Goal: Task Accomplishment & Management: Use online tool/utility

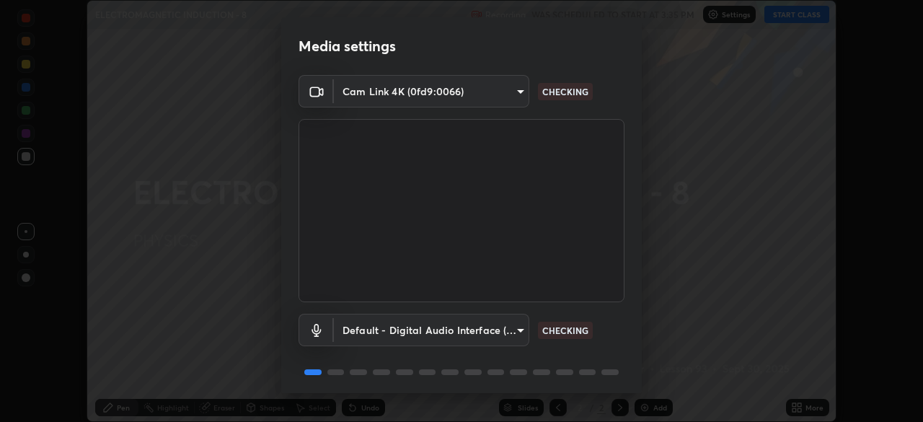
scroll to position [51, 0]
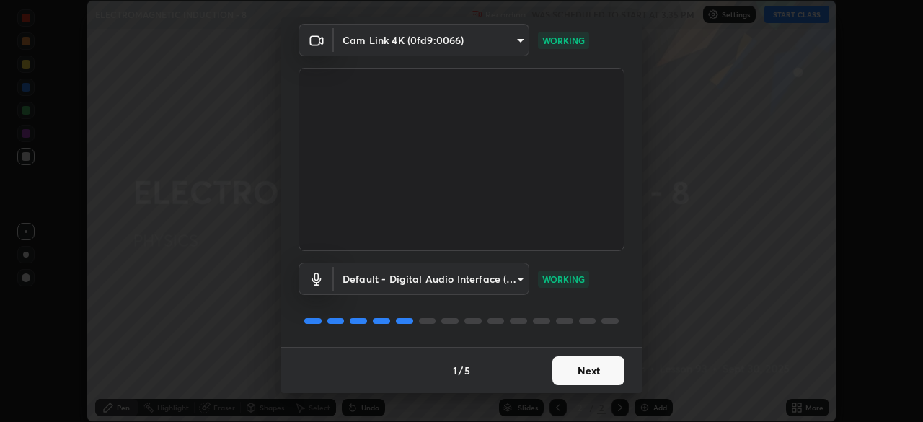
click at [588, 376] on button "Next" at bounding box center [588, 370] width 72 height 29
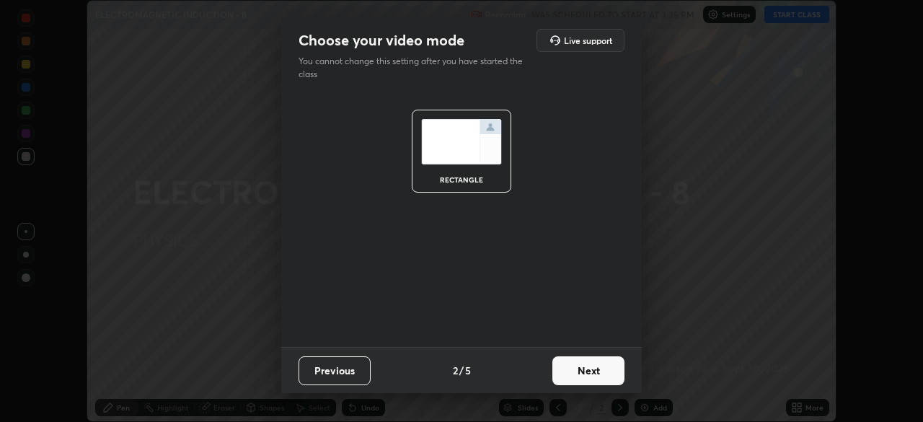
scroll to position [0, 0]
click at [592, 372] on button "Next" at bounding box center [588, 370] width 72 height 29
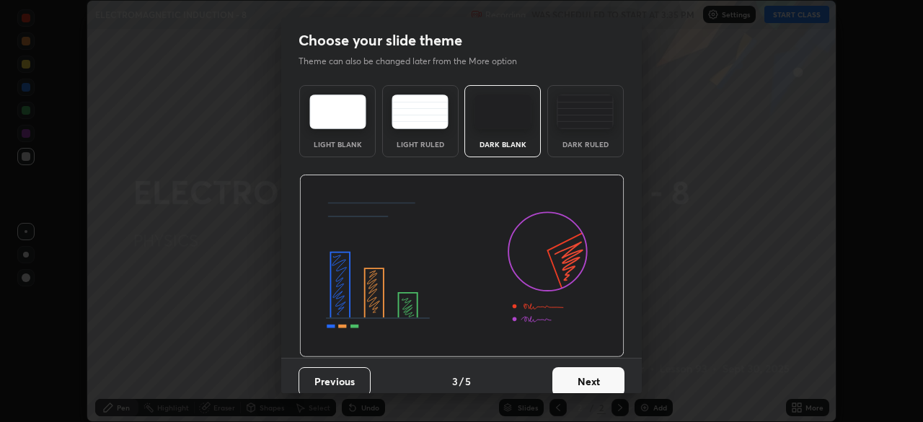
scroll to position [11, 0]
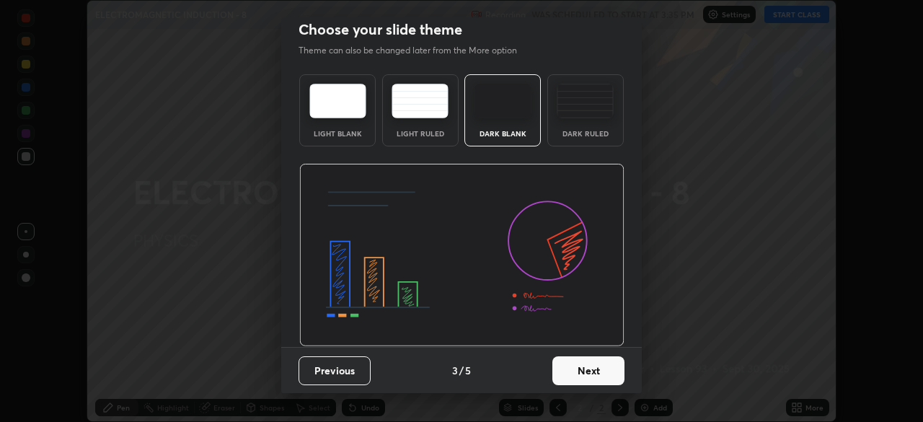
click at [598, 369] on button "Next" at bounding box center [588, 370] width 72 height 29
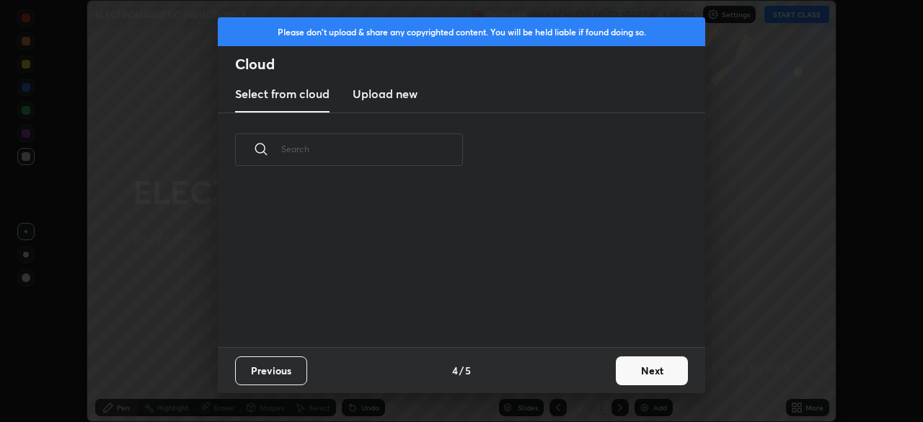
scroll to position [160, 463]
click at [411, 92] on h3 "Upload new" at bounding box center [385, 93] width 65 height 17
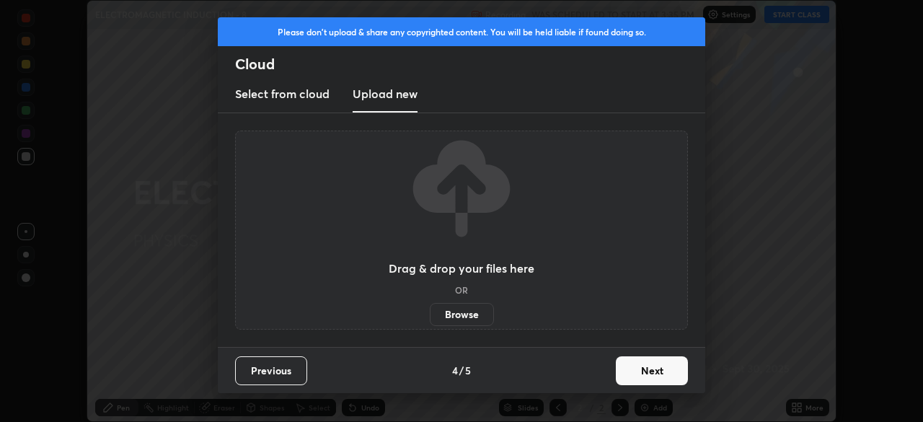
click at [479, 312] on label "Browse" at bounding box center [462, 314] width 64 height 23
click at [430, 312] on input "Browse" at bounding box center [430, 314] width 0 height 23
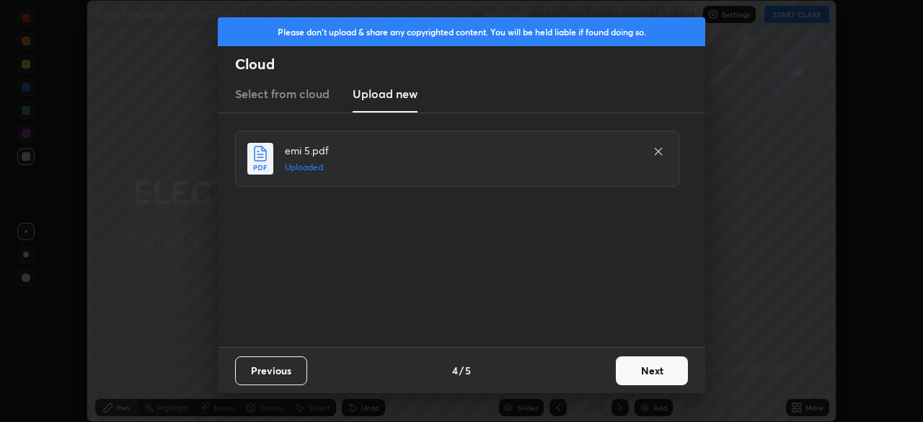
click at [660, 369] on button "Next" at bounding box center [652, 370] width 72 height 29
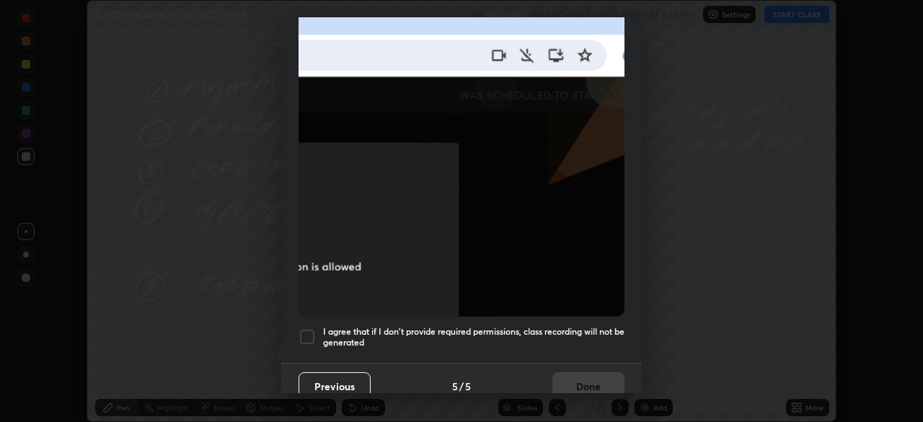
scroll to position [345, 0]
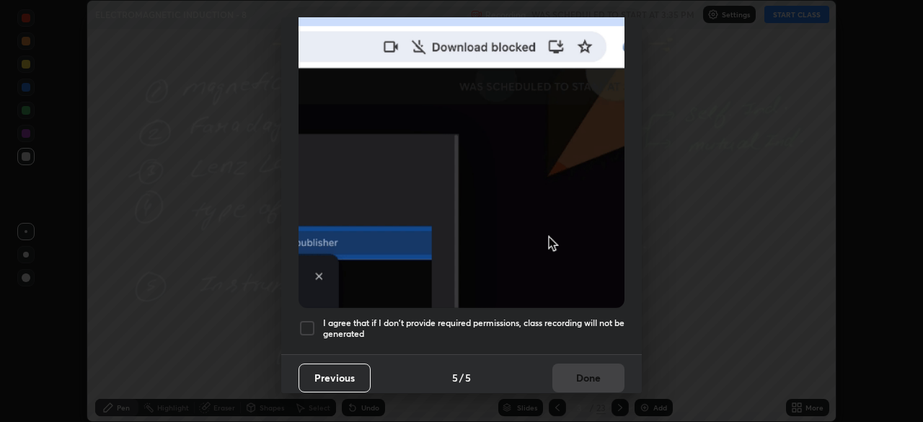
click at [582, 327] on h5 "I agree that if I don't provide required permissions, class recording will not …" at bounding box center [473, 328] width 301 height 22
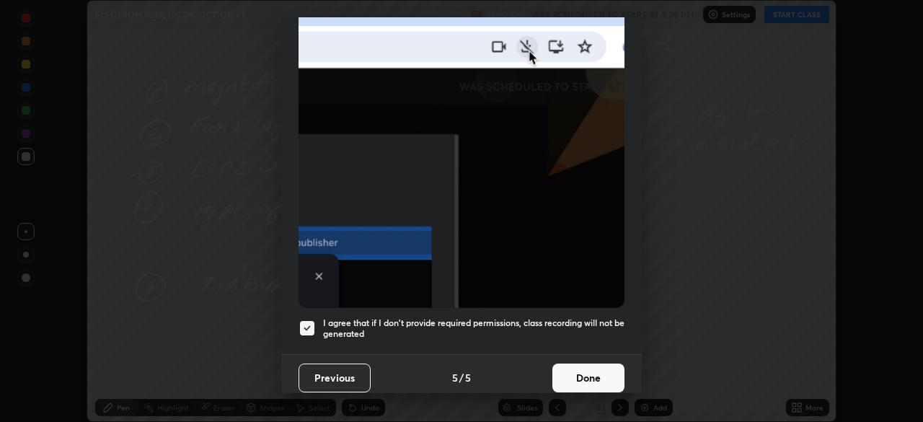
click at [586, 365] on button "Done" at bounding box center [588, 377] width 72 height 29
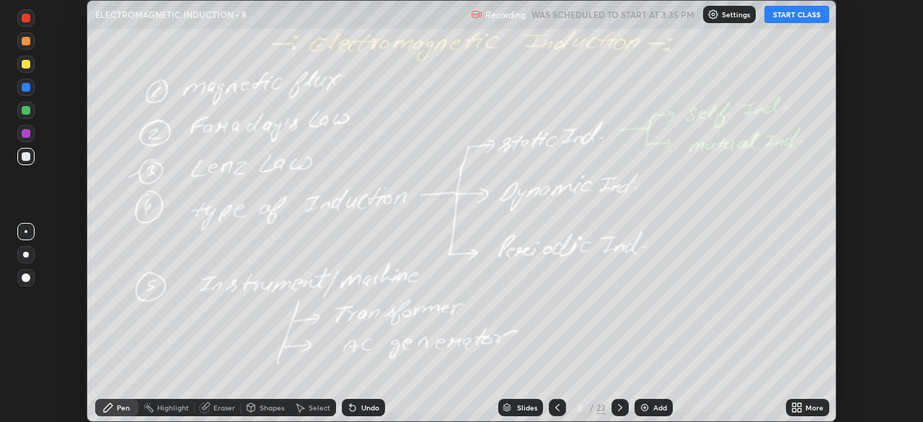
click at [618, 410] on icon at bounding box center [620, 407] width 4 height 7
click at [618, 409] on icon at bounding box center [620, 407] width 4 height 7
click at [619, 408] on icon at bounding box center [620, 408] width 12 height 12
click at [619, 406] on icon at bounding box center [620, 407] width 4 height 7
click at [617, 407] on icon at bounding box center [620, 408] width 12 height 12
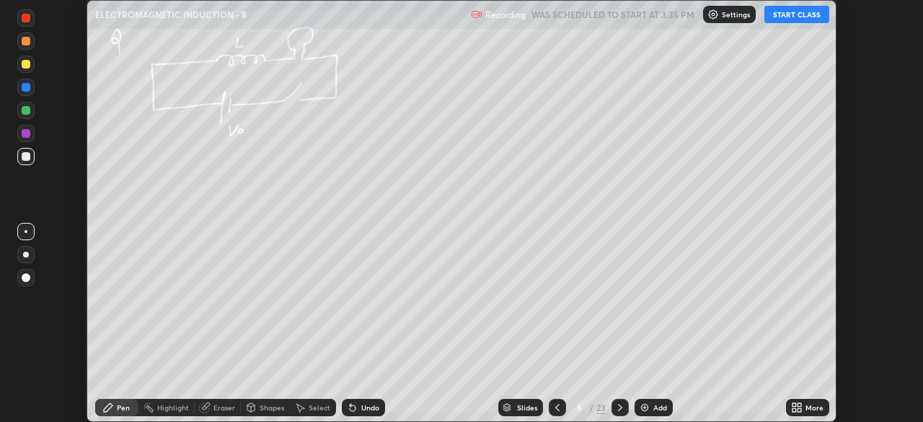
click at [620, 407] on icon at bounding box center [620, 407] width 4 height 7
click at [619, 407] on icon at bounding box center [620, 407] width 4 height 7
click at [617, 408] on icon at bounding box center [620, 408] width 12 height 12
click at [619, 407] on icon at bounding box center [620, 408] width 12 height 12
click at [618, 408] on icon at bounding box center [620, 408] width 12 height 12
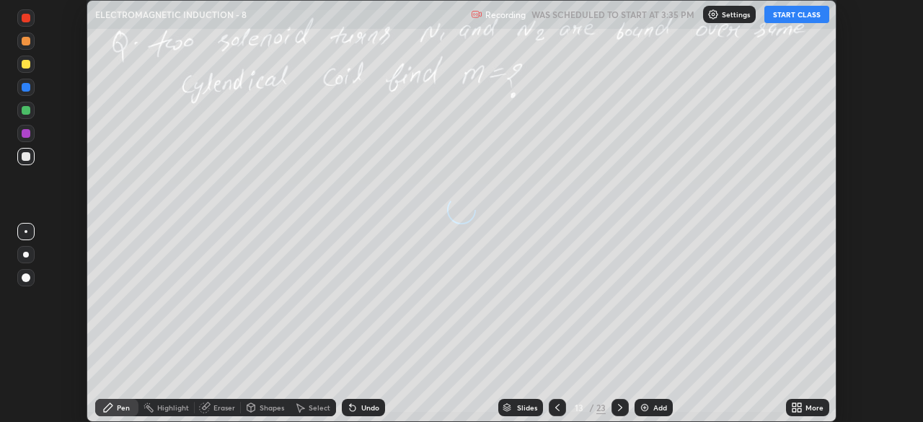
click at [619, 408] on icon at bounding box center [620, 407] width 4 height 7
click at [620, 408] on icon at bounding box center [620, 408] width 12 height 12
click at [621, 407] on icon at bounding box center [620, 407] width 4 height 7
click at [621, 407] on icon at bounding box center [620, 408] width 12 height 12
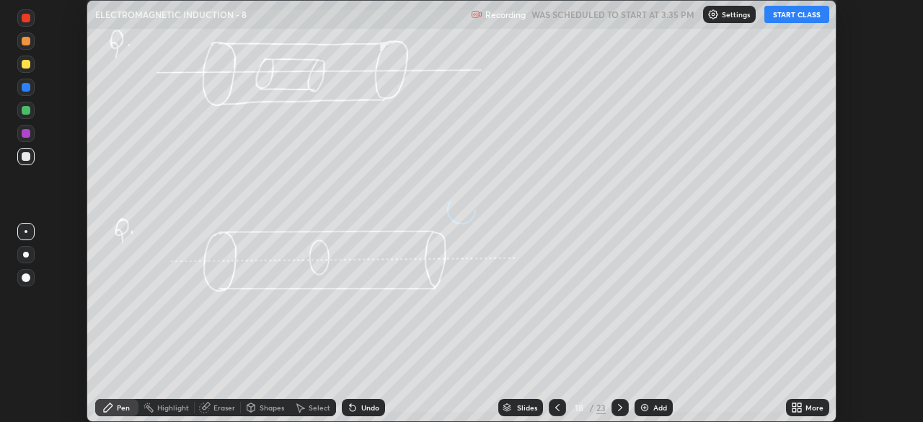
click at [621, 407] on icon at bounding box center [620, 407] width 4 height 7
click at [621, 409] on icon at bounding box center [620, 408] width 12 height 12
click at [620, 408] on icon at bounding box center [620, 408] width 12 height 12
click at [619, 407] on icon at bounding box center [620, 408] width 12 height 12
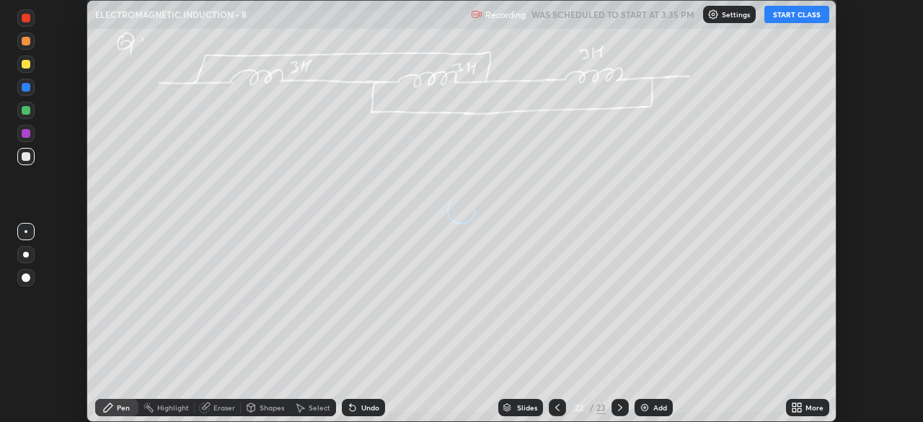
click at [619, 406] on icon at bounding box center [620, 407] width 4 height 7
click at [794, 408] on icon at bounding box center [794, 410] width 4 height 4
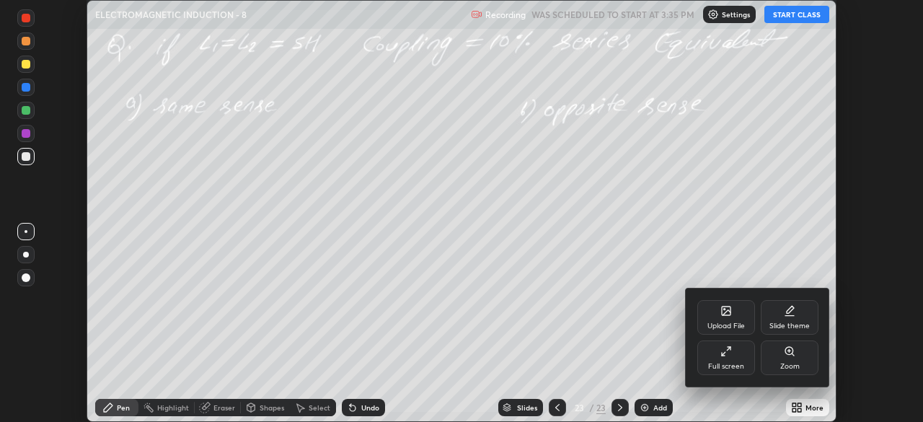
click at [731, 319] on div "Upload File" at bounding box center [726, 317] width 58 height 35
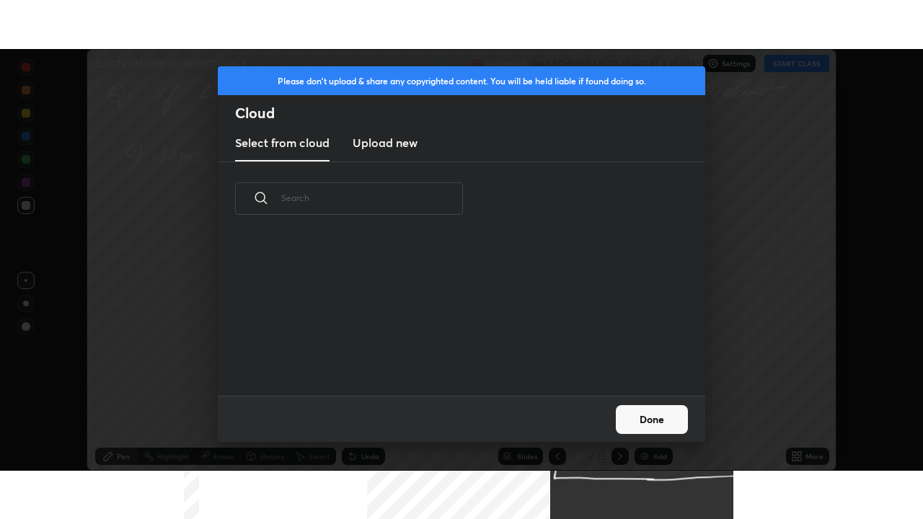
scroll to position [160, 463]
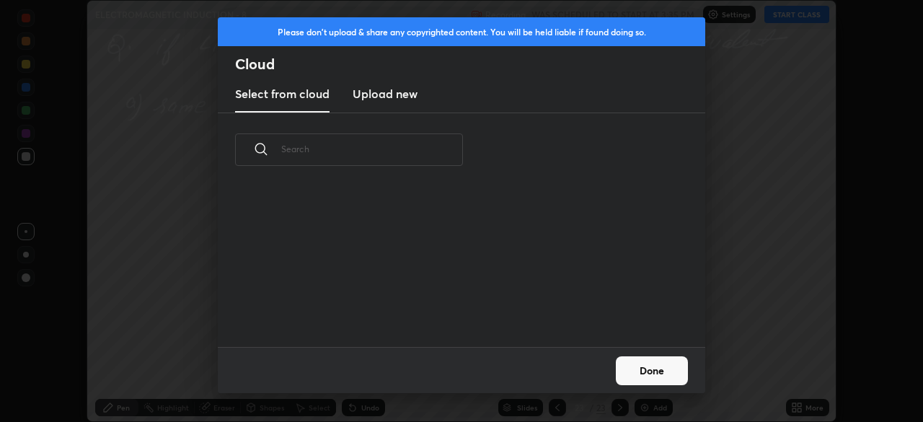
click at [409, 87] on h3 "Upload new" at bounding box center [385, 93] width 65 height 17
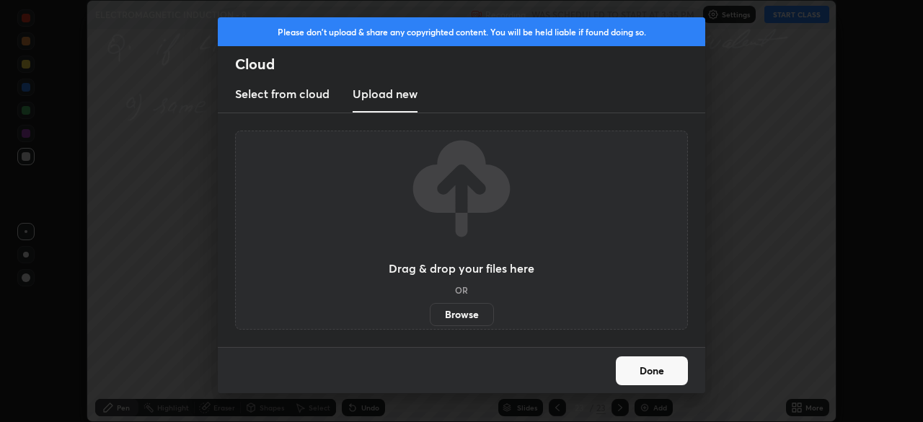
click at [464, 306] on label "Browse" at bounding box center [462, 314] width 64 height 23
click at [430, 306] on input "Browse" at bounding box center [430, 314] width 0 height 23
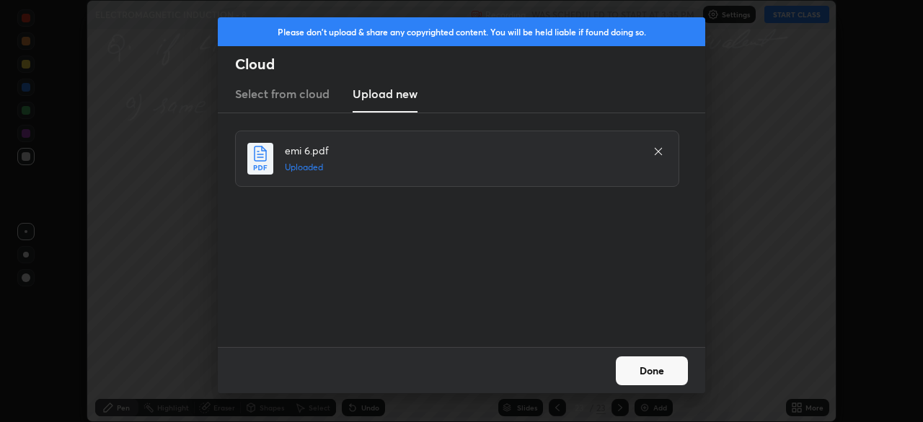
click at [650, 376] on button "Done" at bounding box center [652, 370] width 72 height 29
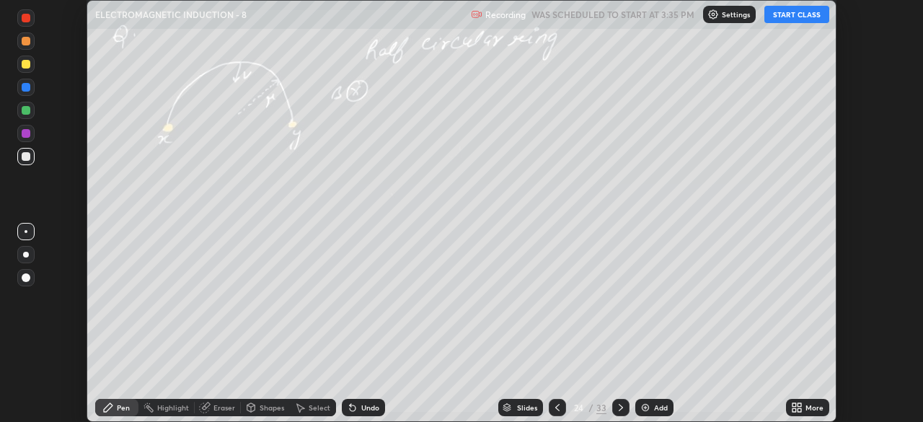
click at [620, 407] on icon at bounding box center [621, 408] width 12 height 12
click at [619, 407] on icon at bounding box center [621, 408] width 12 height 12
click at [620, 407] on icon at bounding box center [621, 407] width 4 height 7
click at [619, 407] on icon at bounding box center [621, 408] width 12 height 12
click at [616, 409] on icon at bounding box center [621, 408] width 12 height 12
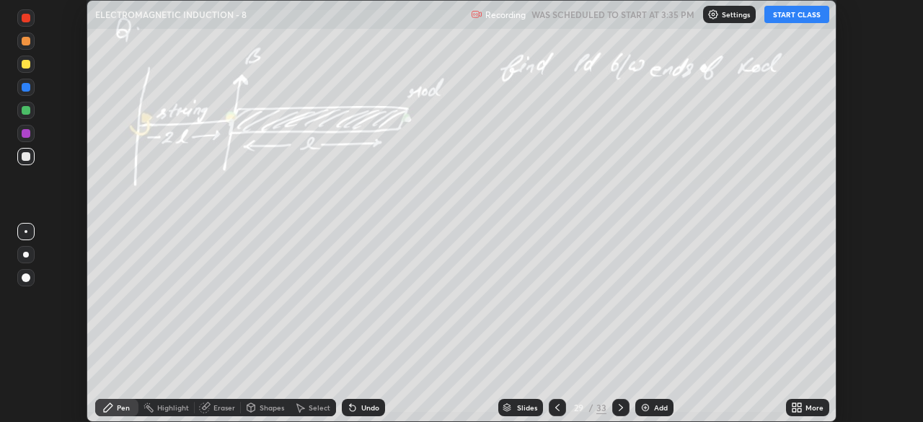
click at [555, 403] on icon at bounding box center [557, 408] width 12 height 12
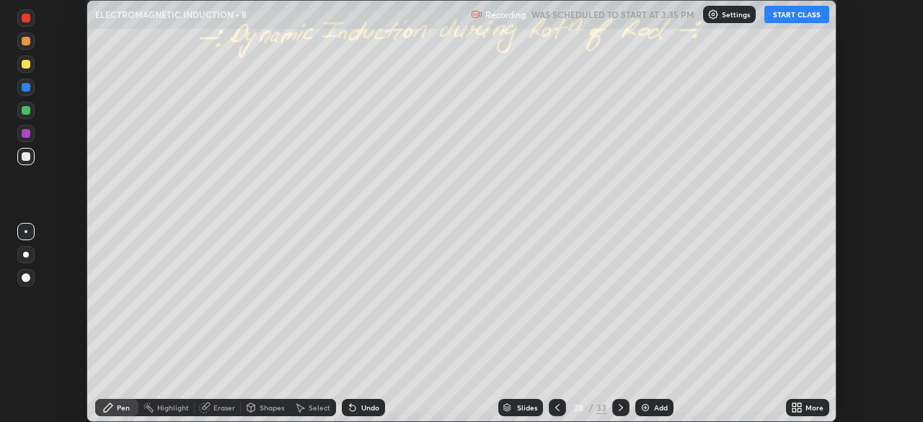
click at [556, 407] on icon at bounding box center [557, 408] width 12 height 12
click at [645, 411] on img at bounding box center [645, 408] width 12 height 12
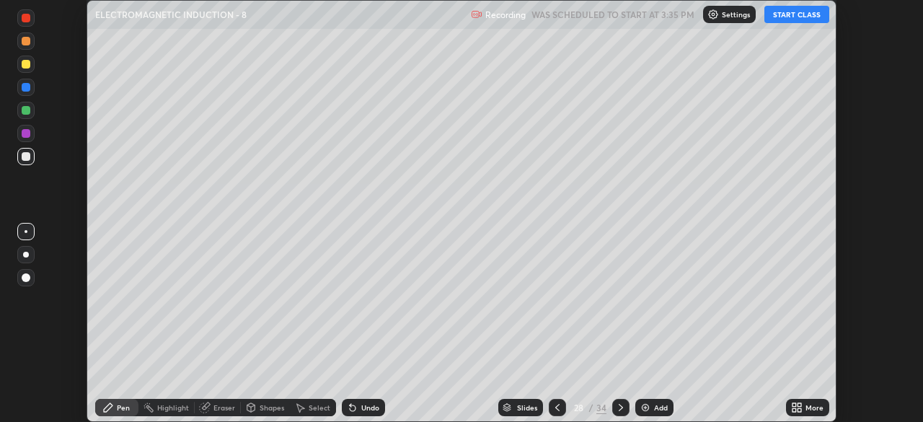
click at [804, 402] on div "More" at bounding box center [807, 407] width 43 height 17
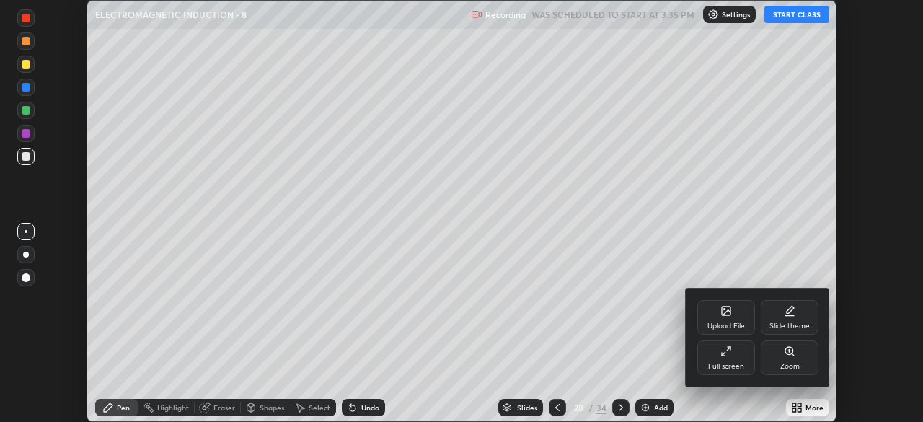
click at [736, 363] on div "Full screen" at bounding box center [726, 366] width 36 height 7
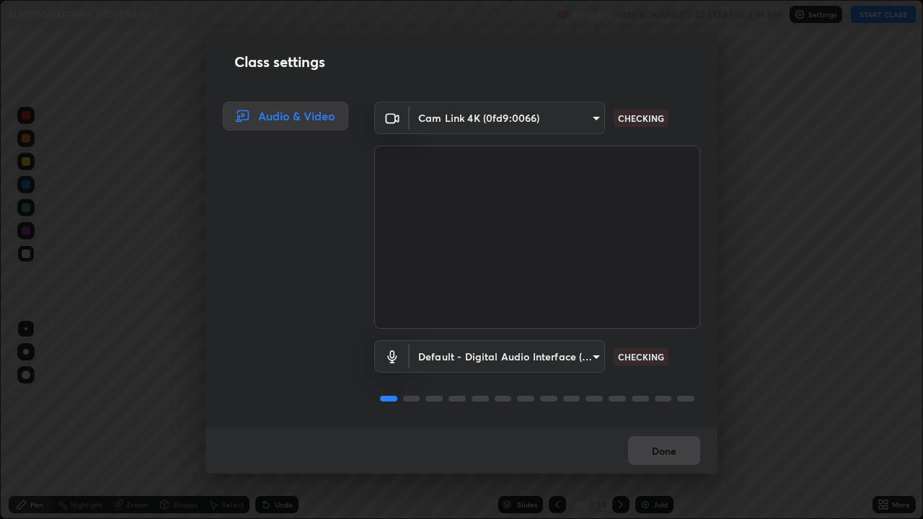
scroll to position [1, 0]
click at [673, 421] on button "Done" at bounding box center [664, 450] width 72 height 29
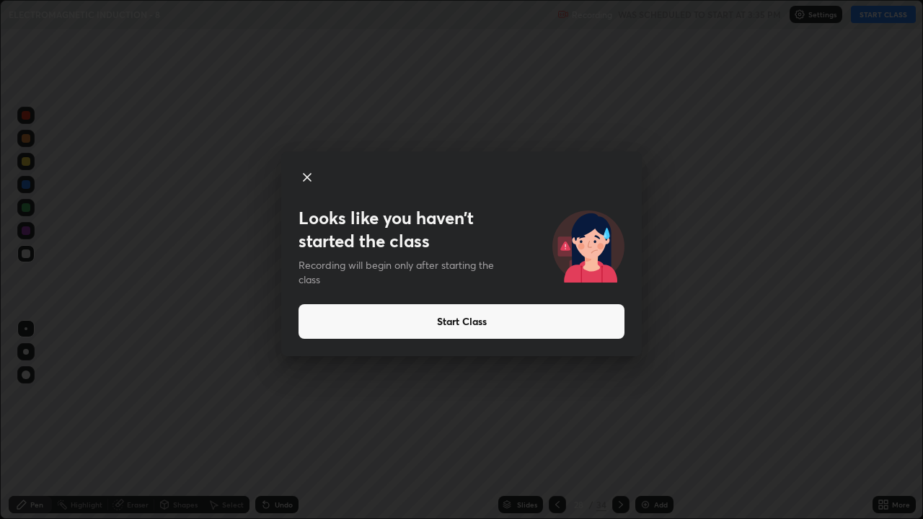
click at [577, 316] on button "Start Class" at bounding box center [461, 321] width 326 height 35
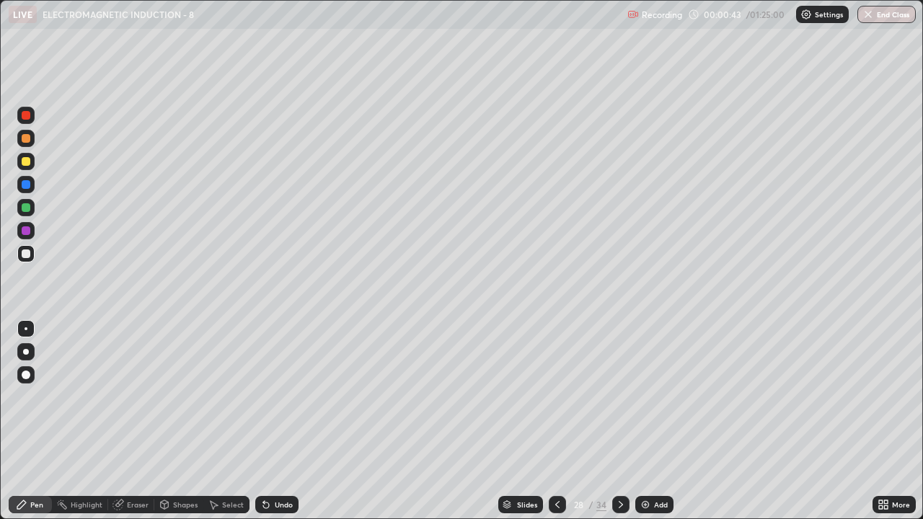
click at [27, 162] on div at bounding box center [26, 161] width 9 height 9
click at [284, 421] on div "Undo" at bounding box center [284, 504] width 18 height 7
click at [26, 352] on div at bounding box center [26, 352] width 6 height 6
click at [623, 421] on icon at bounding box center [621, 505] width 12 height 12
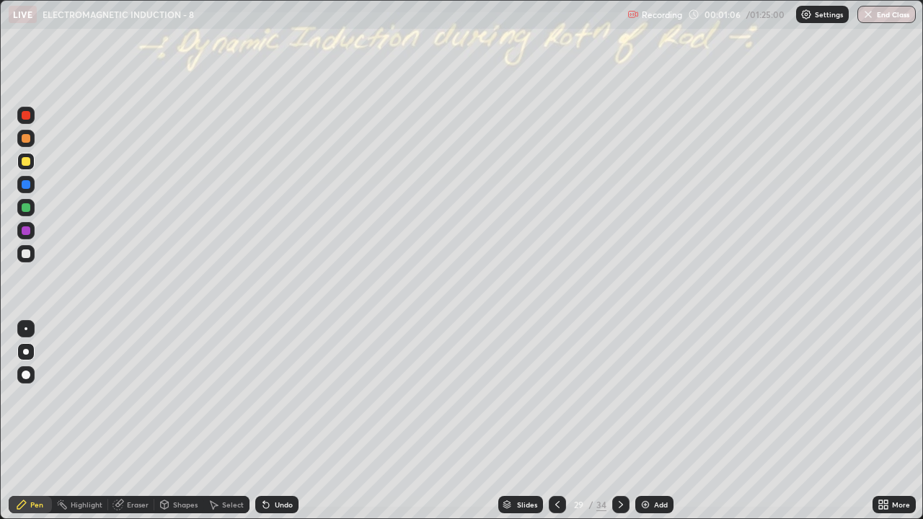
click at [556, 421] on icon at bounding box center [557, 505] width 12 height 12
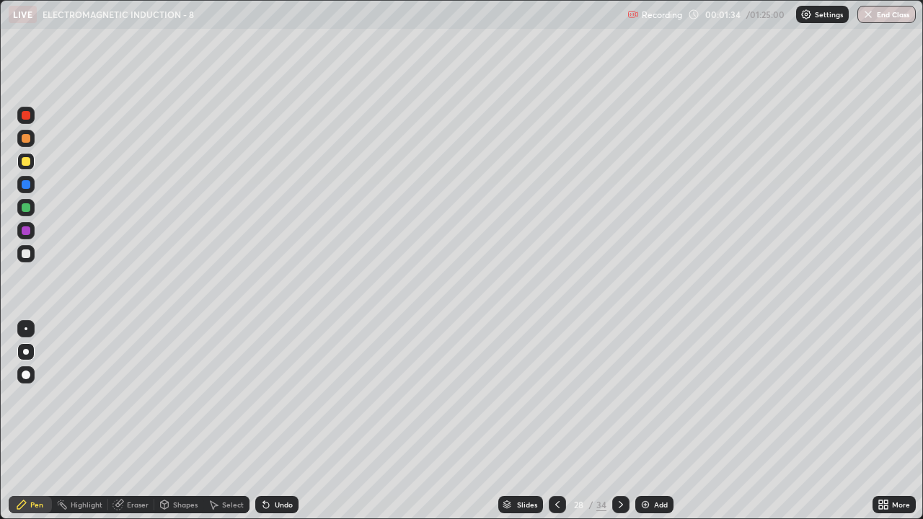
click at [617, 421] on div at bounding box center [620, 504] width 17 height 17
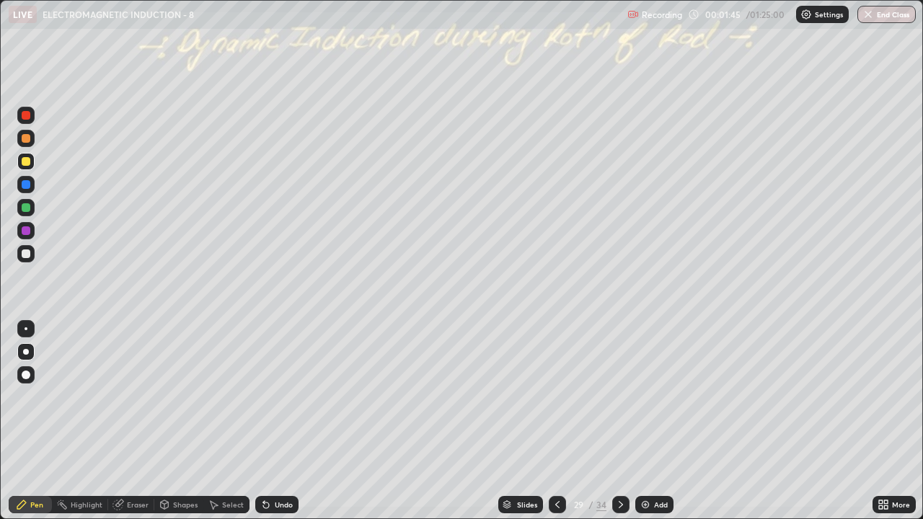
click at [31, 183] on div at bounding box center [25, 184] width 17 height 17
click at [28, 252] on div at bounding box center [26, 253] width 9 height 9
click at [29, 207] on div at bounding box center [26, 207] width 9 height 9
click at [27, 252] on div at bounding box center [26, 253] width 9 height 9
click at [25, 162] on div at bounding box center [26, 161] width 9 height 9
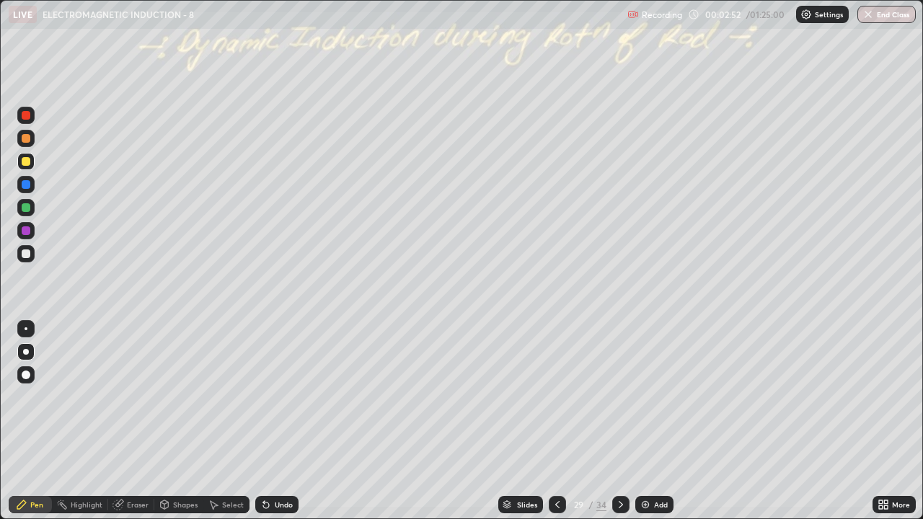
click at [37, 138] on div at bounding box center [25, 138] width 23 height 23
click at [30, 164] on div at bounding box center [25, 161] width 17 height 17
click at [286, 421] on div "Undo" at bounding box center [284, 504] width 18 height 7
click at [288, 421] on div "Undo" at bounding box center [284, 504] width 18 height 7
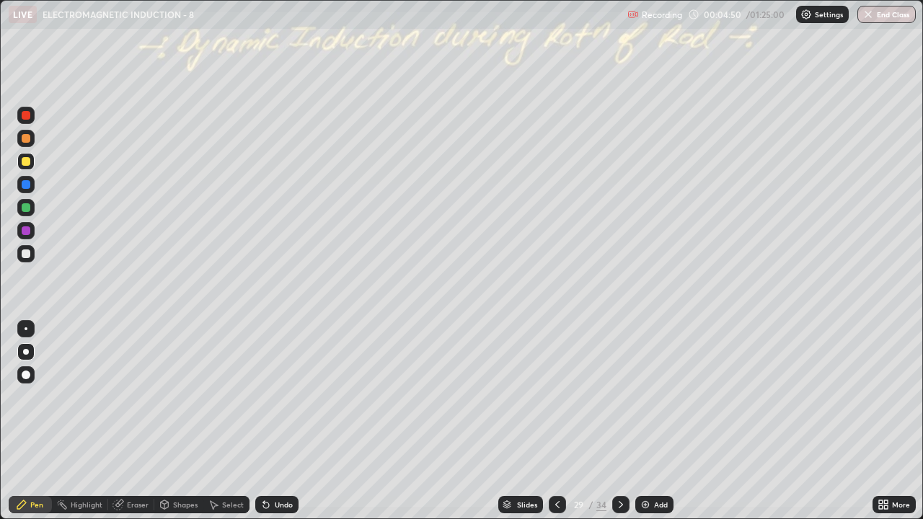
click at [288, 421] on div "Undo" at bounding box center [284, 504] width 18 height 7
click at [286, 421] on div "Undo" at bounding box center [284, 504] width 18 height 7
click at [269, 421] on div "Undo" at bounding box center [276, 504] width 43 height 17
click at [271, 421] on div "Undo" at bounding box center [276, 504] width 43 height 17
click at [28, 260] on div at bounding box center [25, 253] width 17 height 17
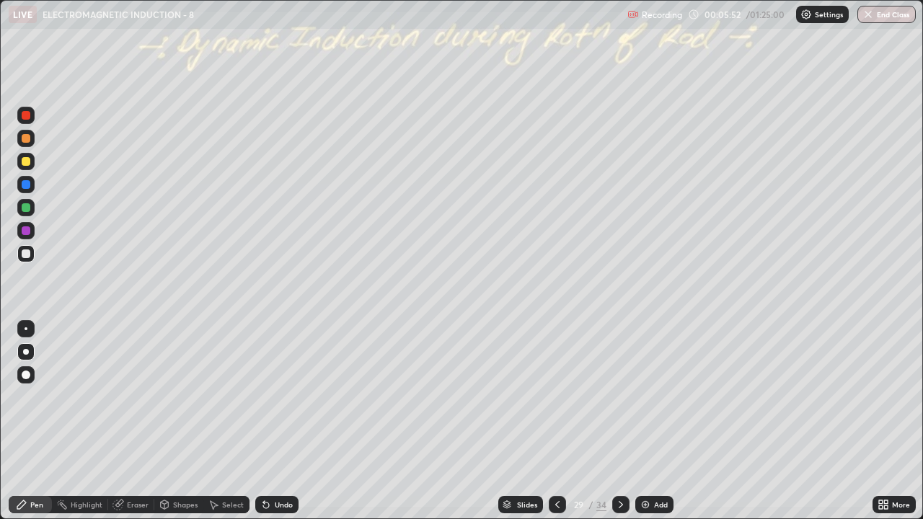
click at [646, 421] on img at bounding box center [645, 505] width 12 height 12
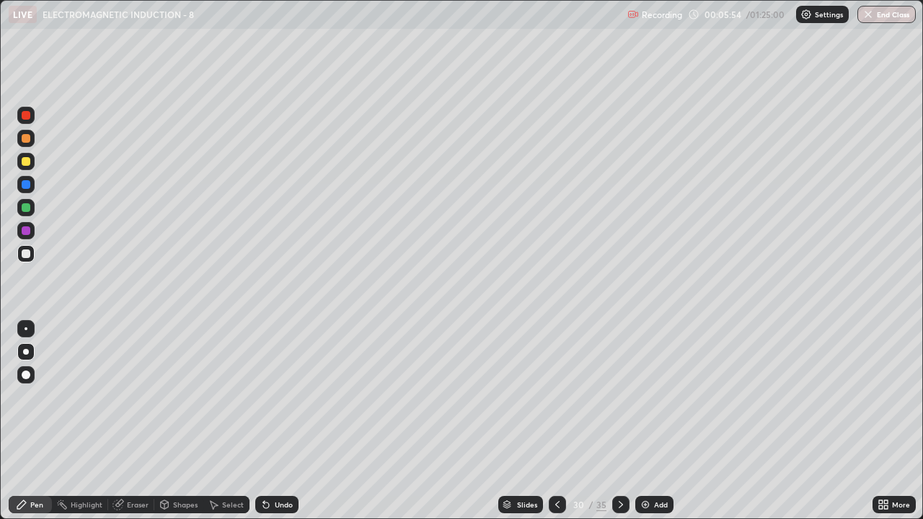
click at [27, 160] on div at bounding box center [26, 161] width 9 height 9
click at [29, 254] on div at bounding box center [26, 253] width 9 height 9
click at [32, 205] on div at bounding box center [25, 207] width 17 height 17
click at [26, 162] on div at bounding box center [26, 161] width 9 height 9
click at [556, 421] on icon at bounding box center [557, 505] width 12 height 12
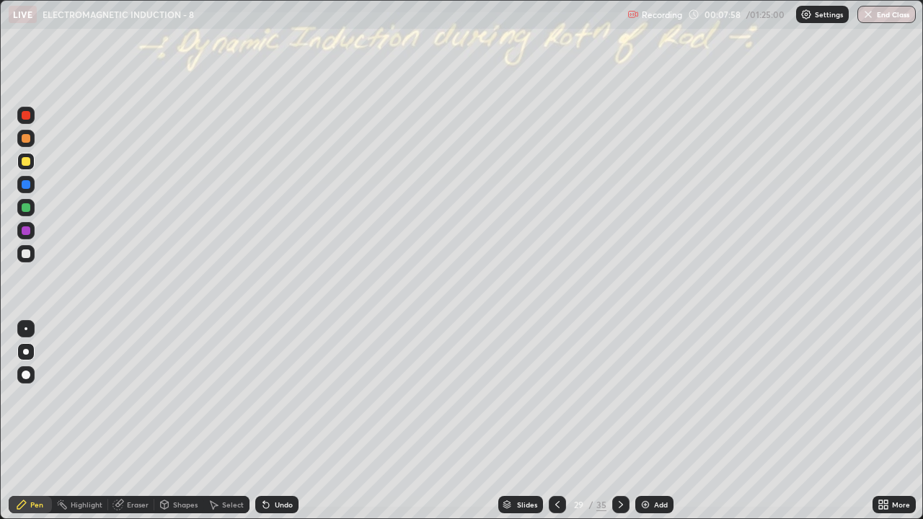
click at [619, 421] on icon at bounding box center [621, 505] width 12 height 12
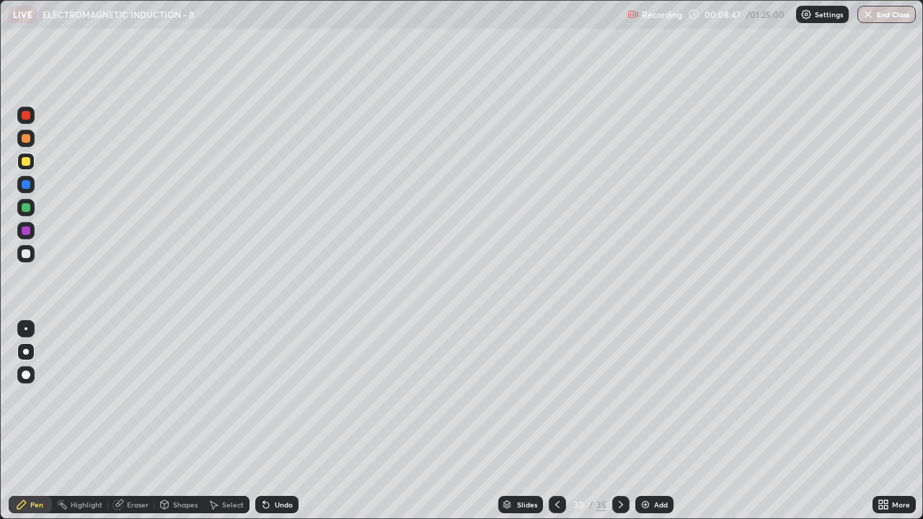
click at [619, 421] on icon at bounding box center [621, 505] width 12 height 12
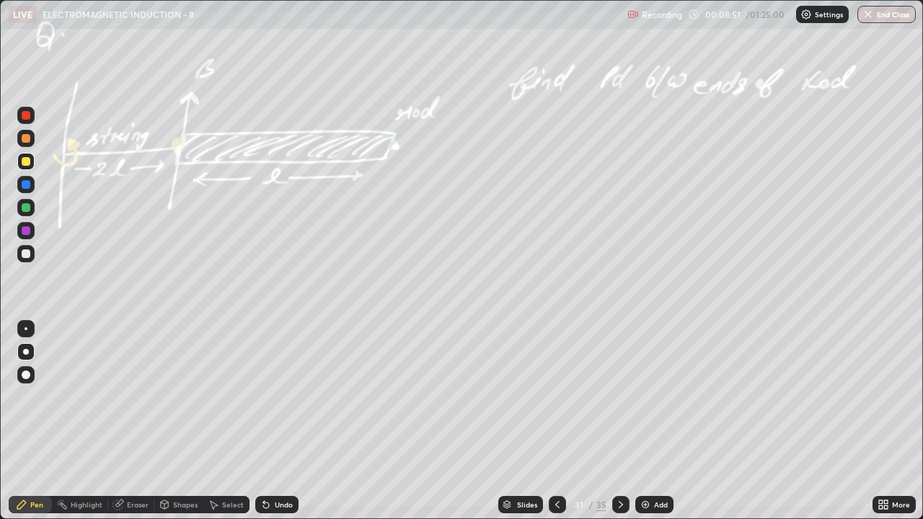
click at [556, 421] on icon at bounding box center [557, 505] width 12 height 12
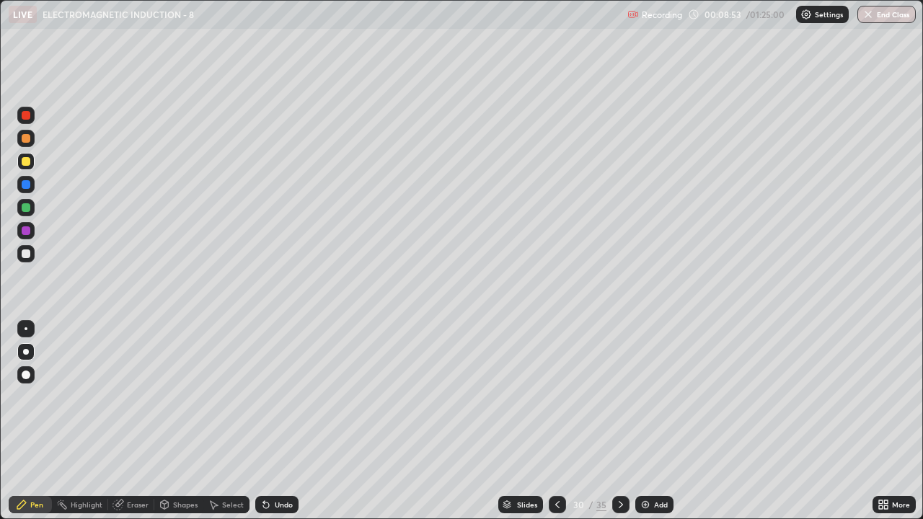
click at [646, 421] on img at bounding box center [645, 505] width 12 height 12
click at [32, 257] on div at bounding box center [25, 253] width 17 height 17
click at [27, 162] on div at bounding box center [26, 161] width 9 height 9
click at [31, 207] on div at bounding box center [25, 207] width 17 height 17
click at [26, 161] on div at bounding box center [26, 161] width 9 height 9
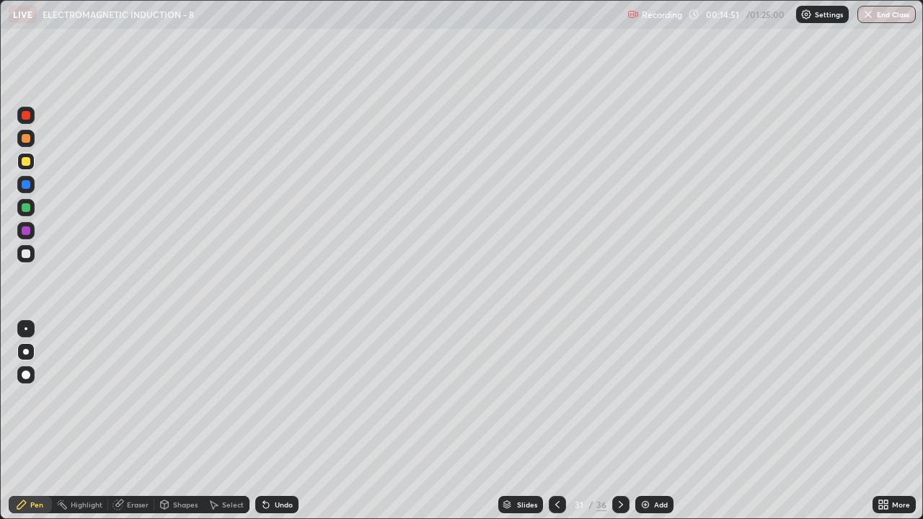
click at [32, 208] on div at bounding box center [25, 207] width 17 height 17
click at [619, 421] on icon at bounding box center [621, 505] width 12 height 12
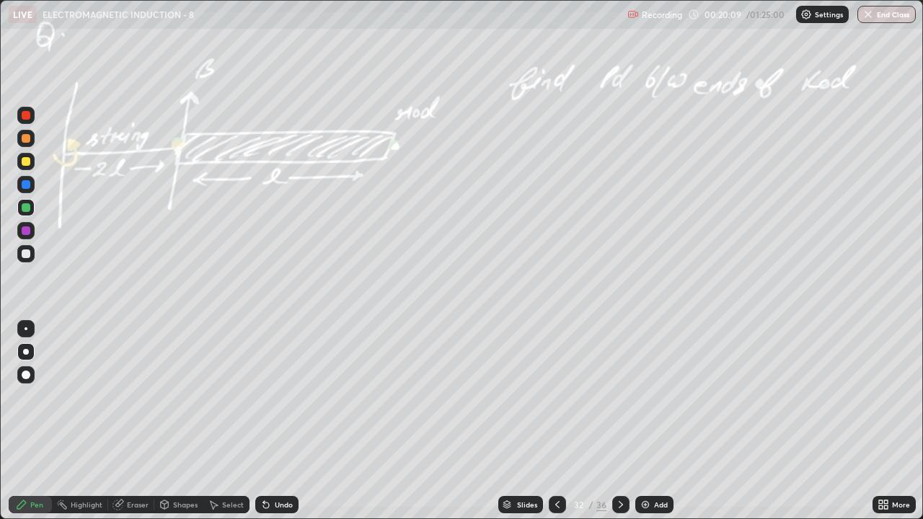
click at [619, 421] on icon at bounding box center [621, 505] width 12 height 12
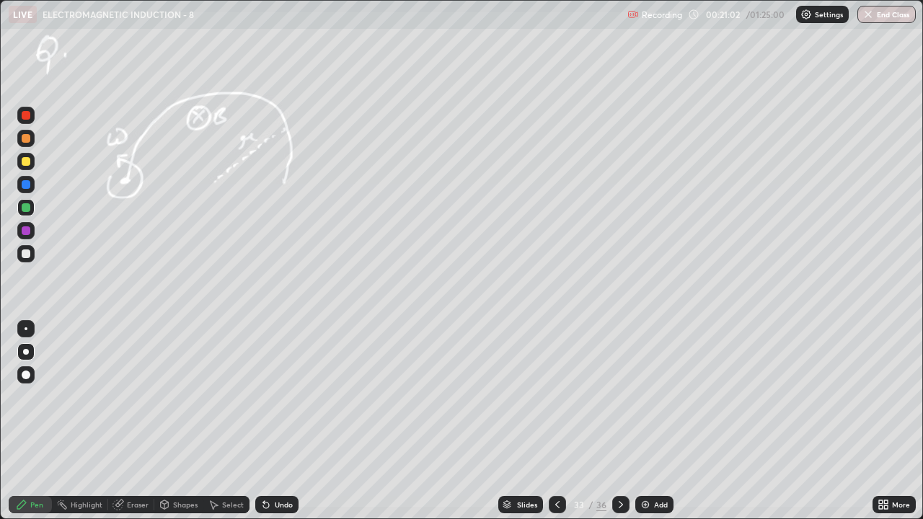
click at [556, 421] on icon at bounding box center [557, 505] width 12 height 12
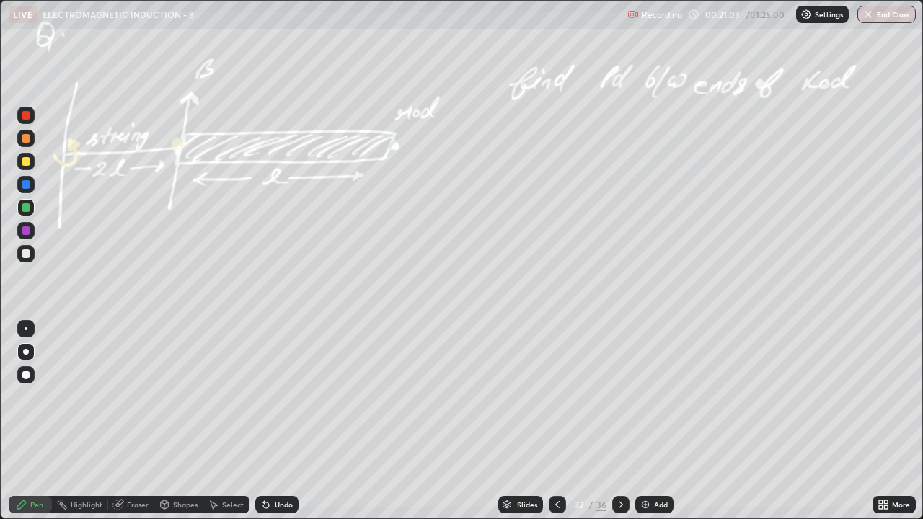
click at [619, 421] on icon at bounding box center [621, 505] width 12 height 12
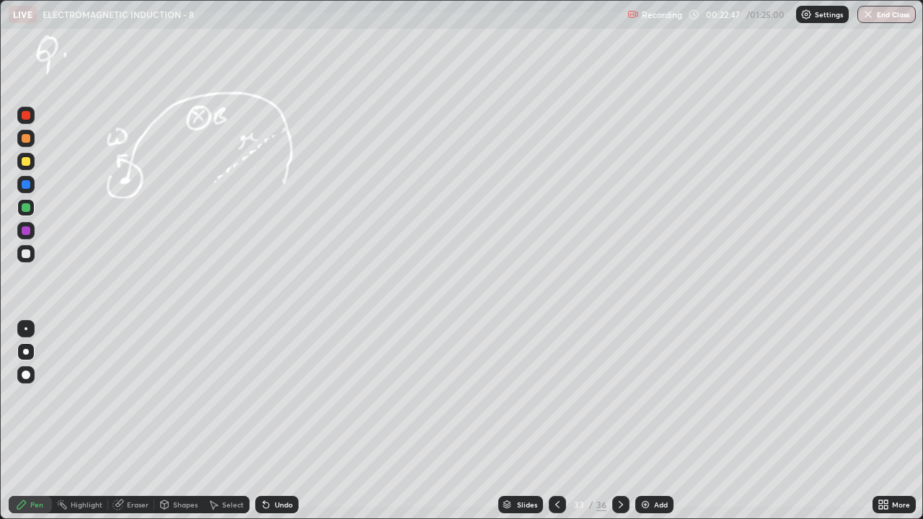
click at [620, 421] on icon at bounding box center [621, 505] width 12 height 12
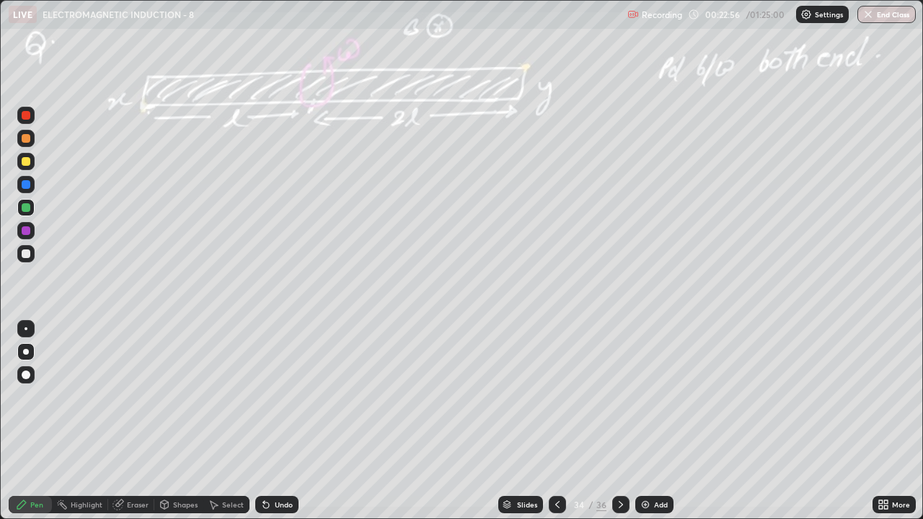
click at [621, 421] on icon at bounding box center [621, 505] width 12 height 12
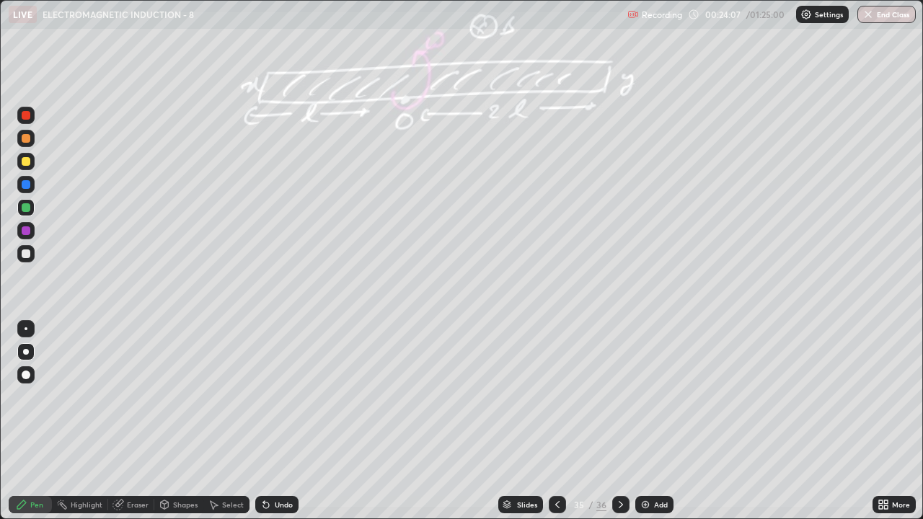
click at [29, 252] on div at bounding box center [26, 253] width 9 height 9
click at [27, 164] on div at bounding box center [26, 161] width 9 height 9
click at [556, 421] on icon at bounding box center [557, 505] width 12 height 12
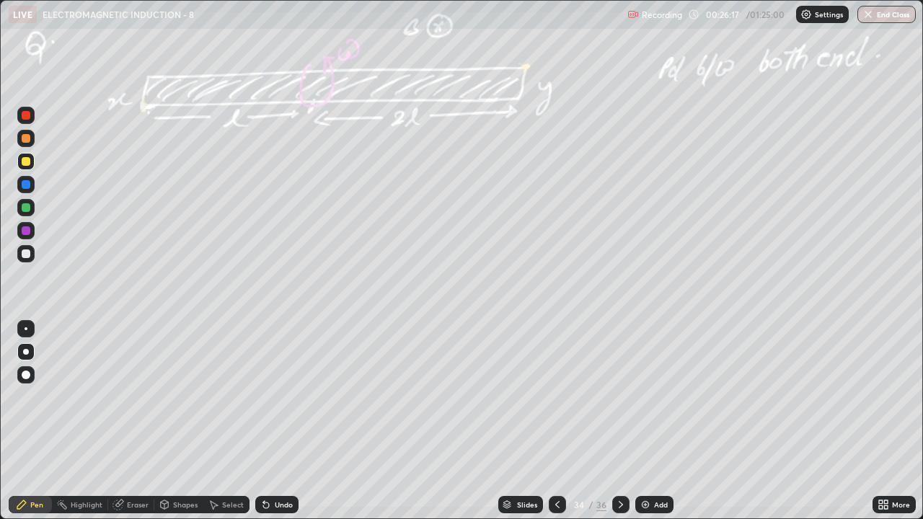
click at [27, 163] on div at bounding box center [26, 161] width 9 height 9
click at [27, 164] on div at bounding box center [26, 161] width 9 height 9
click at [273, 421] on div "Undo" at bounding box center [276, 504] width 43 height 17
click at [276, 421] on div "Undo" at bounding box center [284, 504] width 18 height 7
click at [278, 421] on div "Undo" at bounding box center [284, 504] width 18 height 7
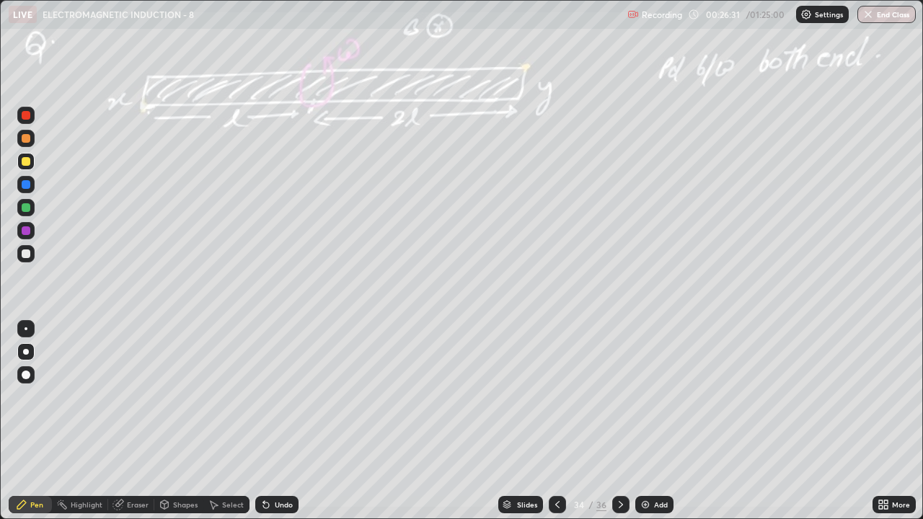
click at [283, 421] on div "Undo" at bounding box center [284, 504] width 18 height 7
click at [27, 208] on div at bounding box center [26, 207] width 9 height 9
click at [24, 140] on div at bounding box center [26, 138] width 9 height 9
click at [31, 114] on div at bounding box center [25, 115] width 17 height 17
click at [31, 254] on div at bounding box center [25, 253] width 17 height 17
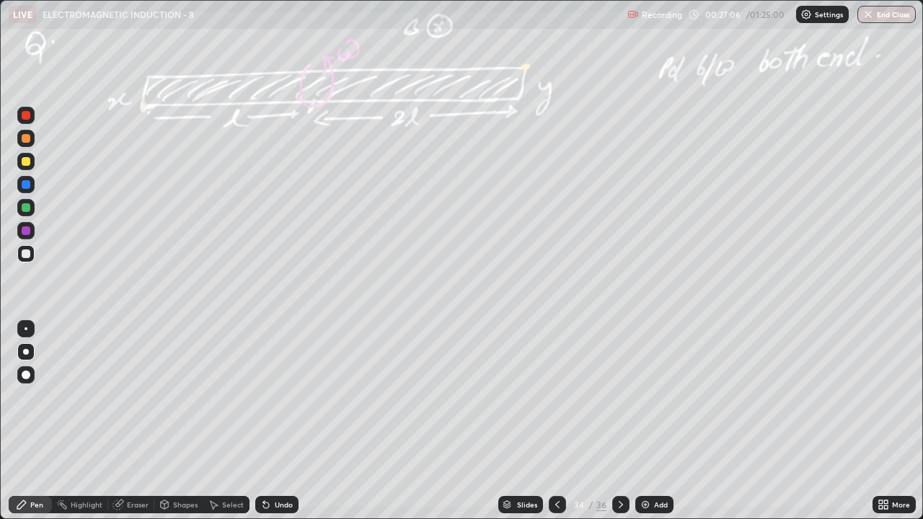
click at [27, 164] on div at bounding box center [26, 161] width 9 height 9
click at [31, 122] on div at bounding box center [25, 115] width 17 height 17
click at [27, 161] on div at bounding box center [26, 161] width 9 height 9
click at [619, 421] on icon at bounding box center [621, 504] width 4 height 7
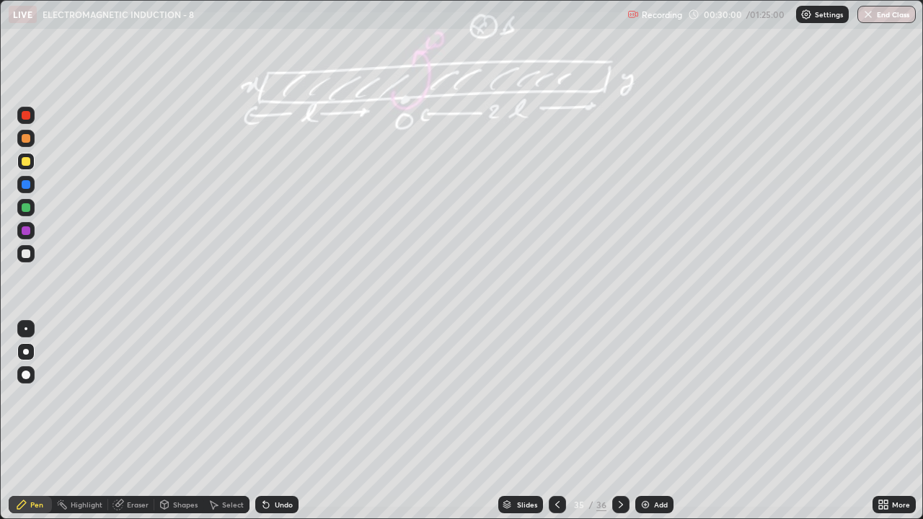
click at [626, 421] on div at bounding box center [620, 504] width 17 height 17
click at [29, 254] on div at bounding box center [26, 253] width 9 height 9
click at [30, 163] on div at bounding box center [26, 161] width 9 height 9
click at [30, 205] on div at bounding box center [26, 207] width 9 height 9
click at [33, 255] on div at bounding box center [25, 253] width 17 height 17
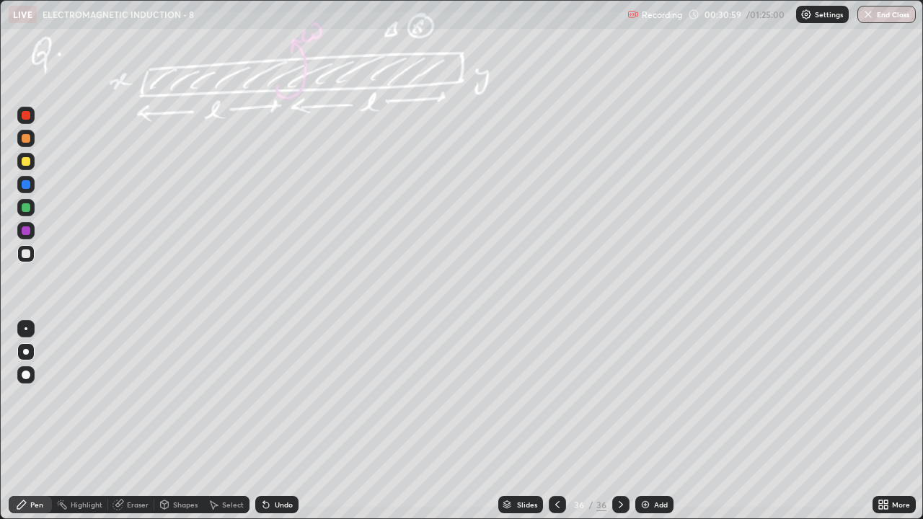
click at [26, 162] on div at bounding box center [26, 161] width 9 height 9
click at [655, 421] on div "Add" at bounding box center [661, 504] width 14 height 7
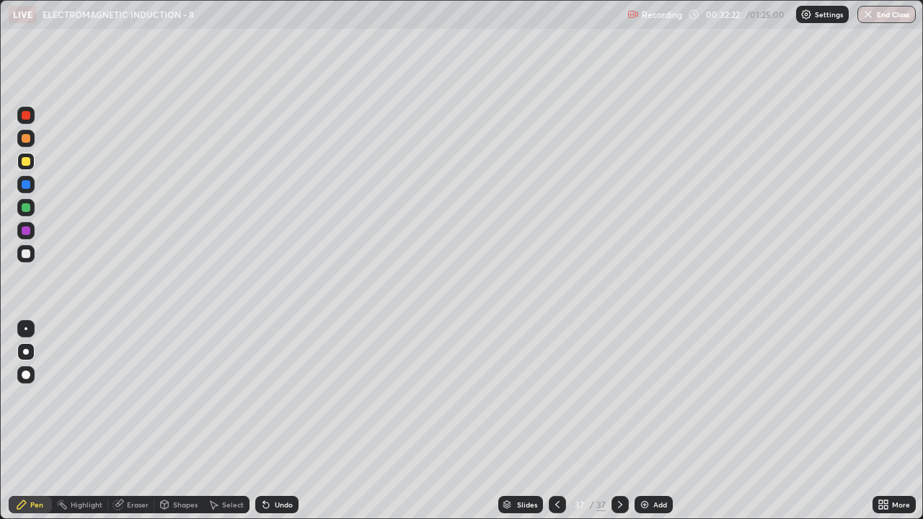
click at [619, 421] on icon at bounding box center [620, 505] width 12 height 12
click at [32, 164] on div at bounding box center [25, 161] width 17 height 17
click at [189, 421] on div "Shapes" at bounding box center [185, 504] width 25 height 7
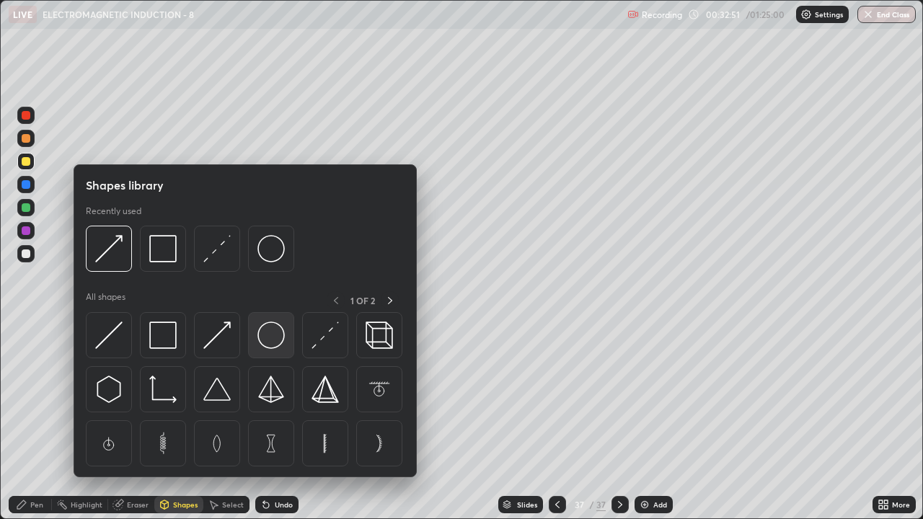
click at [274, 337] on img at bounding box center [270, 335] width 27 height 27
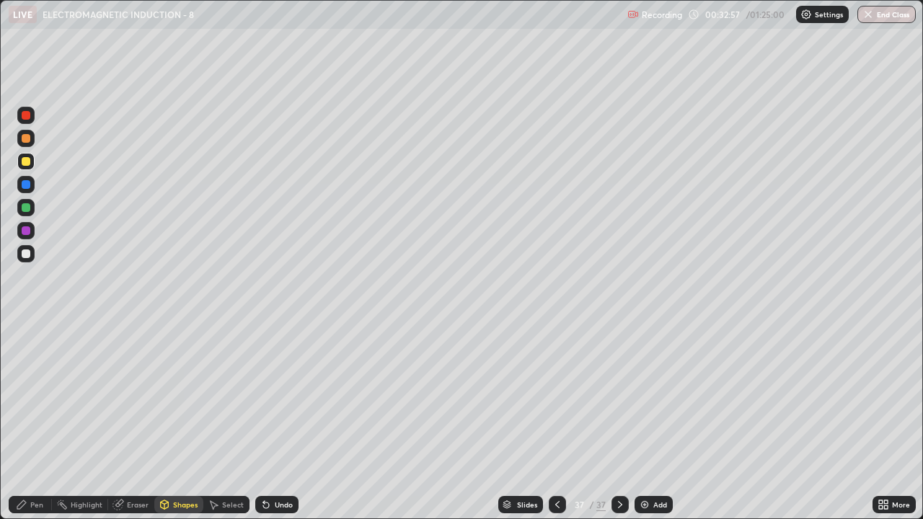
click at [277, 421] on div "Undo" at bounding box center [284, 504] width 18 height 7
click at [234, 421] on div "Select" at bounding box center [233, 504] width 22 height 7
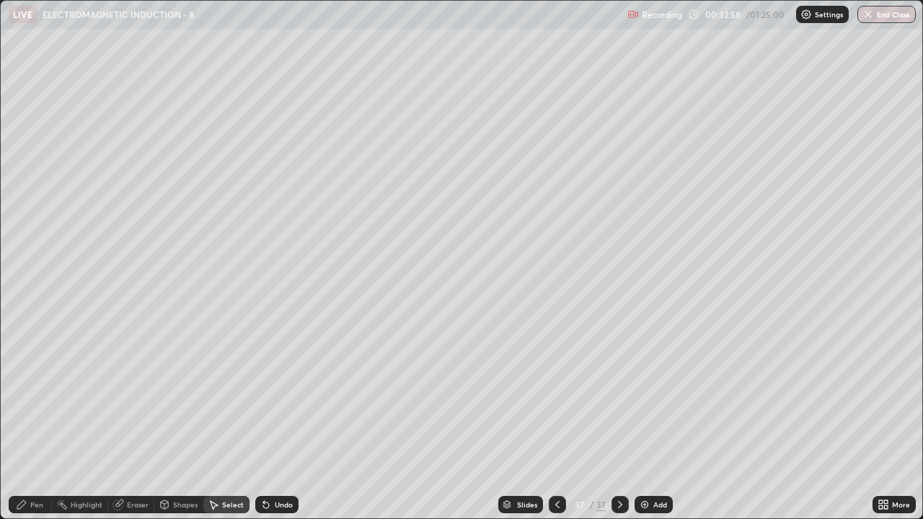
click at [627, 298] on div "0 ° Undo Copy Duplicate Duplicate to new slide Delete" at bounding box center [461, 260] width 921 height 518
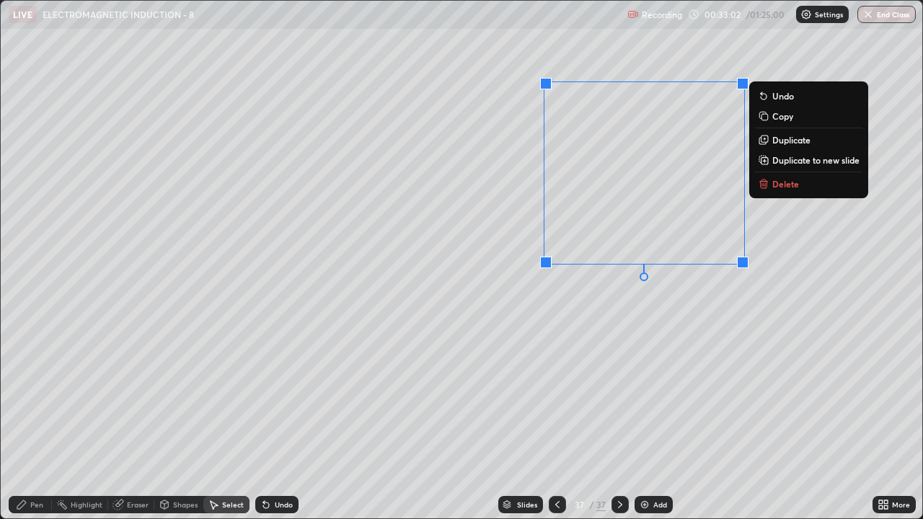
click at [42, 421] on div "Pen" at bounding box center [36, 504] width 13 height 7
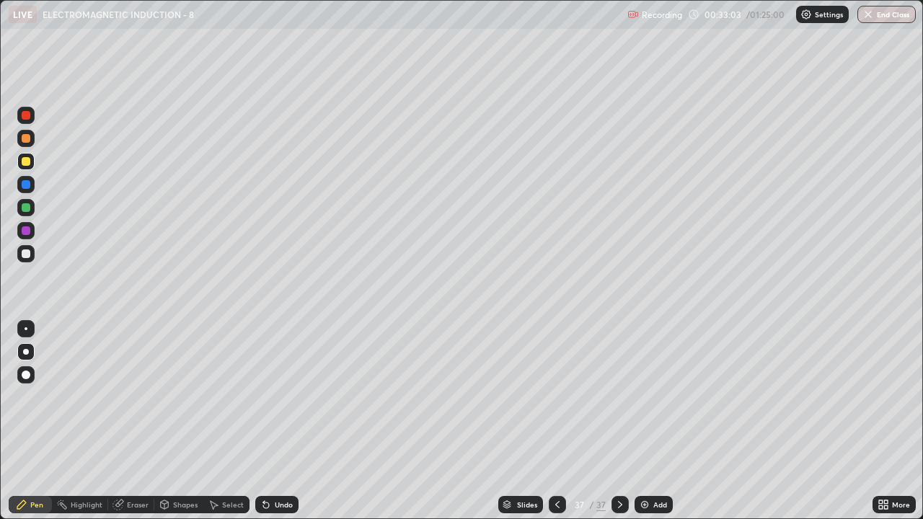
click at [40, 421] on div "Pen" at bounding box center [36, 504] width 13 height 7
click at [33, 256] on div at bounding box center [25, 253] width 17 height 17
click at [27, 208] on div at bounding box center [26, 207] width 9 height 9
click at [237, 421] on div "Select" at bounding box center [233, 504] width 22 height 7
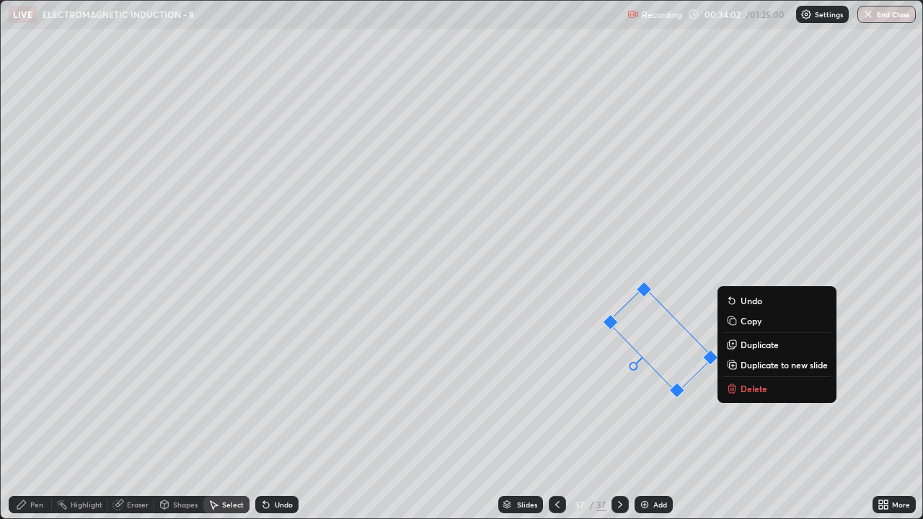
click at [750, 389] on p "Delete" at bounding box center [753, 389] width 27 height 12
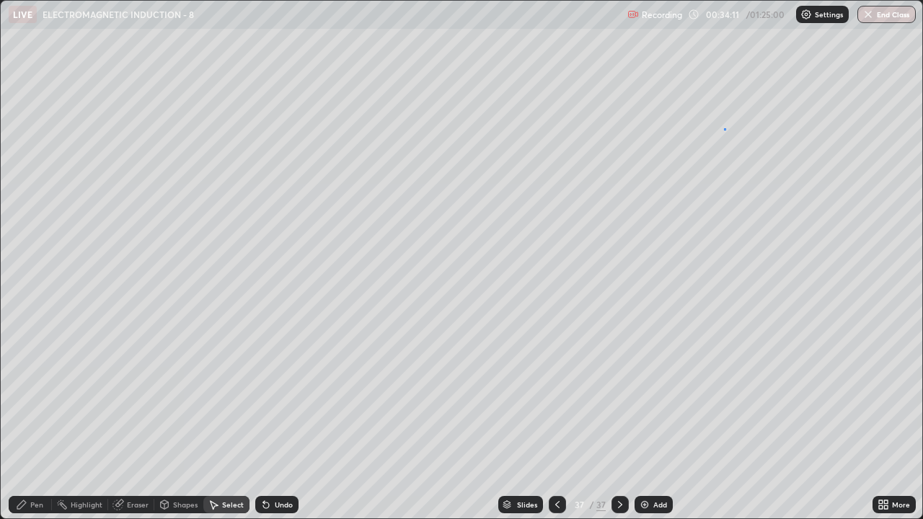
click at [725, 128] on div "0 ° Undo Copy Duplicate Duplicate to new slide Delete" at bounding box center [461, 260] width 921 height 518
click at [44, 421] on div "Pen" at bounding box center [30, 504] width 43 height 17
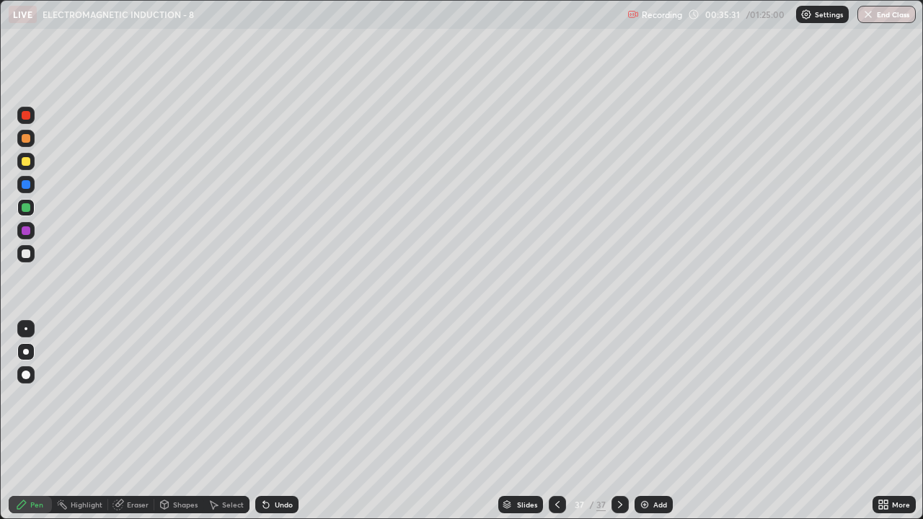
click at [27, 231] on div at bounding box center [26, 230] width 9 height 9
click at [27, 254] on div at bounding box center [26, 253] width 9 height 9
click at [272, 421] on div "Undo" at bounding box center [276, 504] width 43 height 17
click at [275, 421] on div "Undo" at bounding box center [284, 504] width 18 height 7
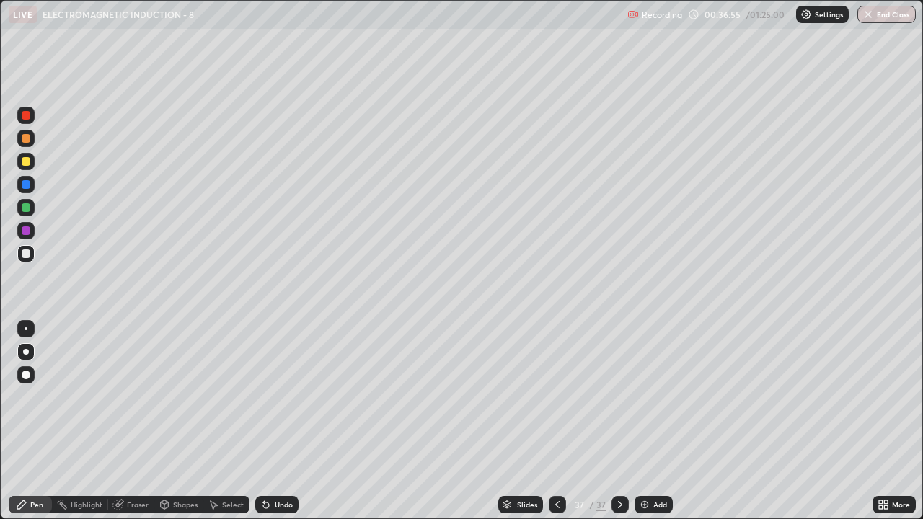
click at [275, 421] on div "Undo" at bounding box center [284, 504] width 18 height 7
click at [272, 421] on div "Undo" at bounding box center [276, 504] width 43 height 17
click at [275, 421] on div "Undo" at bounding box center [284, 504] width 18 height 7
click at [270, 421] on icon at bounding box center [266, 505] width 12 height 12
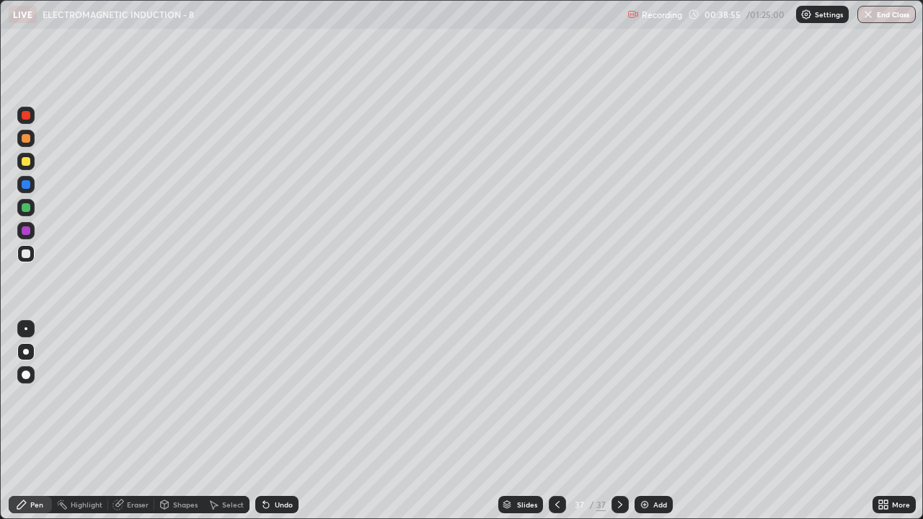
click at [647, 421] on img at bounding box center [645, 505] width 12 height 12
click at [28, 163] on div at bounding box center [26, 161] width 9 height 9
click at [280, 421] on div "Undo" at bounding box center [284, 504] width 18 height 7
click at [276, 421] on div "Undo" at bounding box center [284, 504] width 18 height 7
click at [281, 421] on div "Undo" at bounding box center [276, 504] width 43 height 17
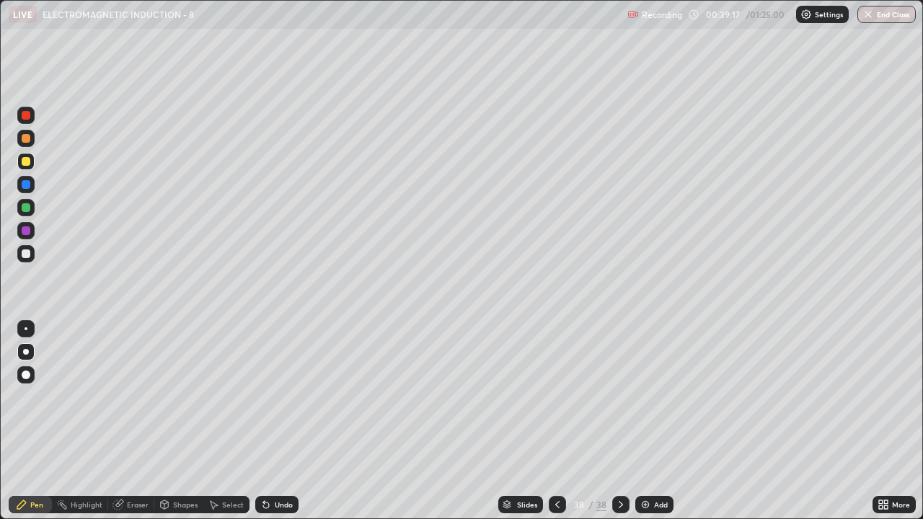
click at [218, 421] on div "Select" at bounding box center [226, 504] width 46 height 17
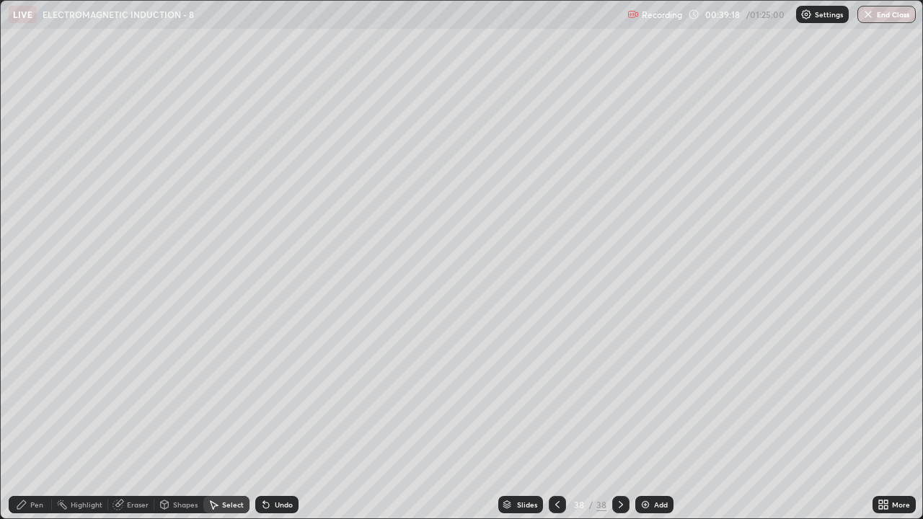
click at [185, 421] on div "Shapes" at bounding box center [185, 504] width 25 height 7
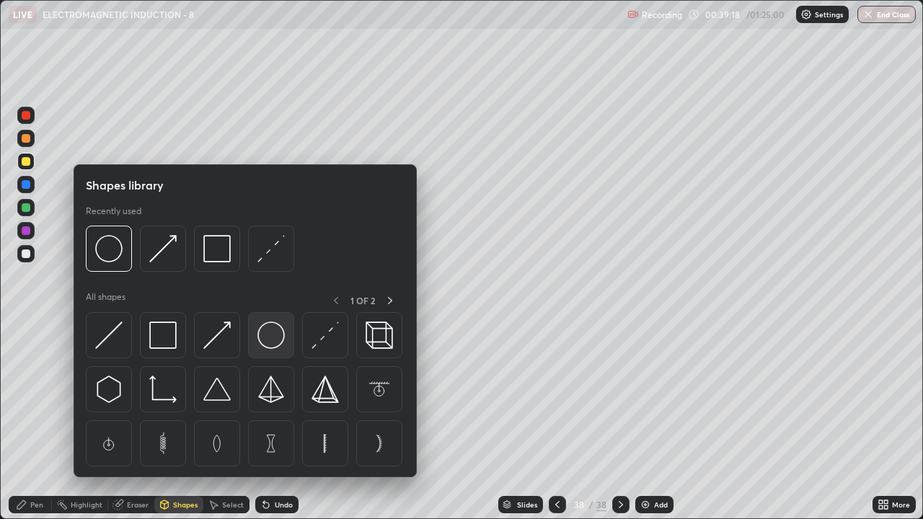
click at [283, 343] on img at bounding box center [270, 335] width 27 height 27
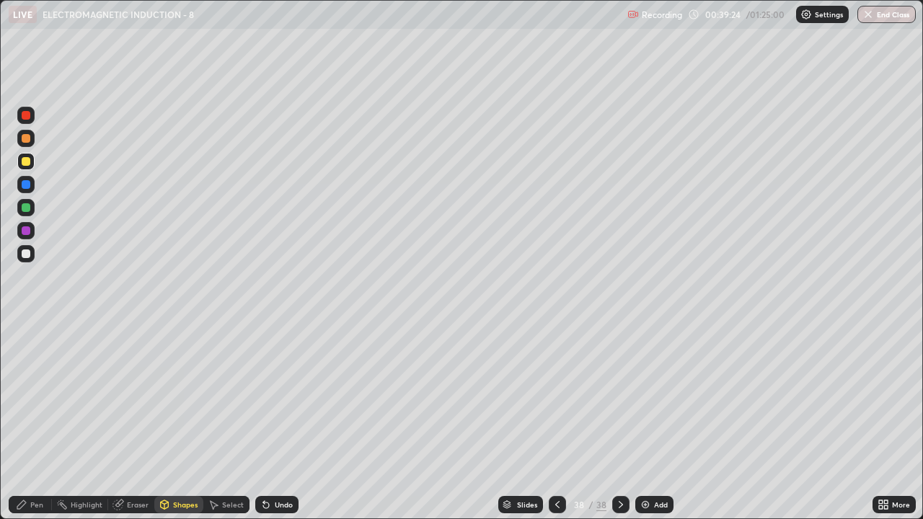
click at [280, 421] on div "Undo" at bounding box center [284, 504] width 18 height 7
click at [239, 421] on div "Select" at bounding box center [233, 504] width 22 height 7
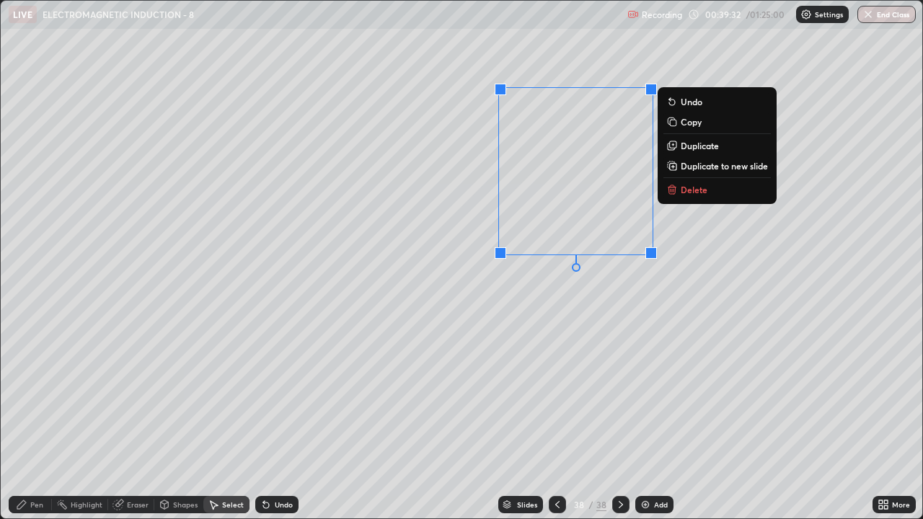
click at [37, 421] on div "Pen" at bounding box center [36, 504] width 13 height 7
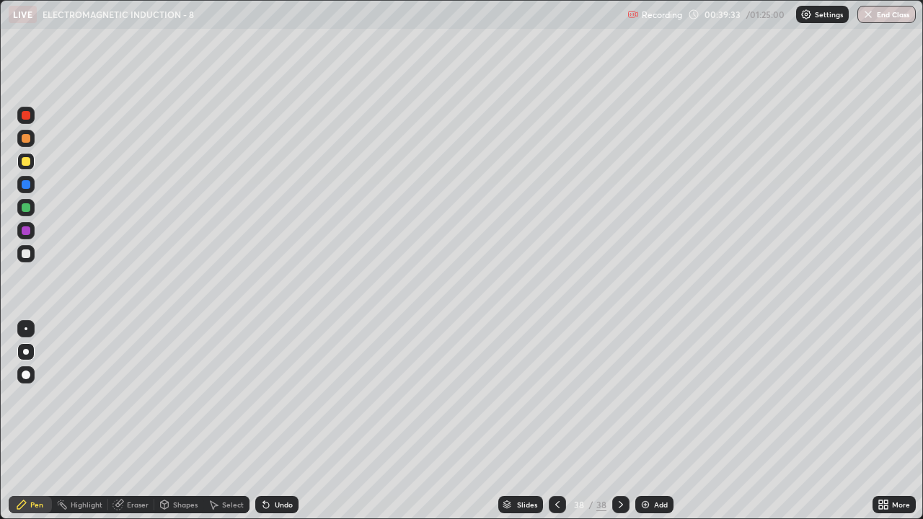
click at [32, 252] on div at bounding box center [25, 253] width 17 height 17
click at [556, 421] on icon at bounding box center [557, 505] width 12 height 12
click at [619, 421] on icon at bounding box center [621, 505] width 12 height 12
click at [33, 253] on div at bounding box center [25, 253] width 17 height 17
click at [556, 421] on icon at bounding box center [557, 505] width 12 height 12
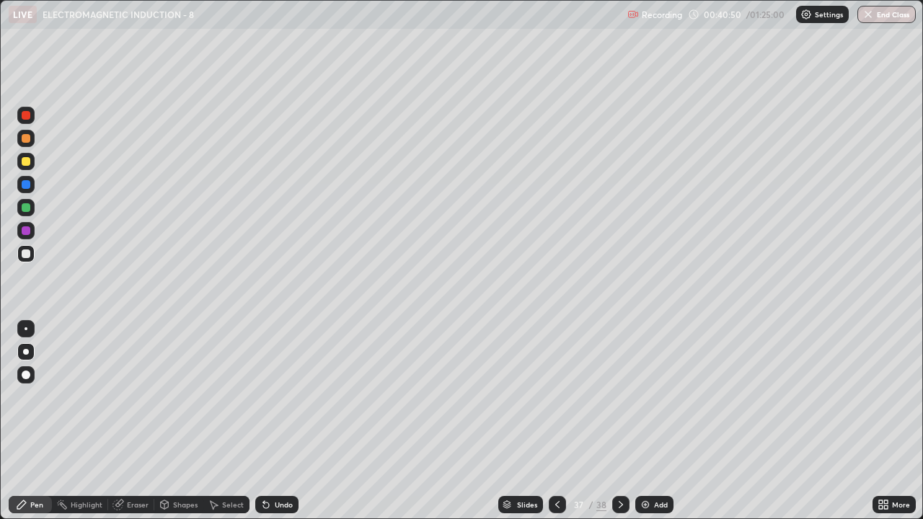
click at [616, 421] on icon at bounding box center [621, 505] width 12 height 12
click at [648, 421] on img at bounding box center [645, 505] width 12 height 12
click at [27, 161] on div at bounding box center [26, 161] width 9 height 9
click at [28, 260] on div at bounding box center [25, 253] width 17 height 17
click at [183, 421] on div "Shapes" at bounding box center [185, 504] width 25 height 7
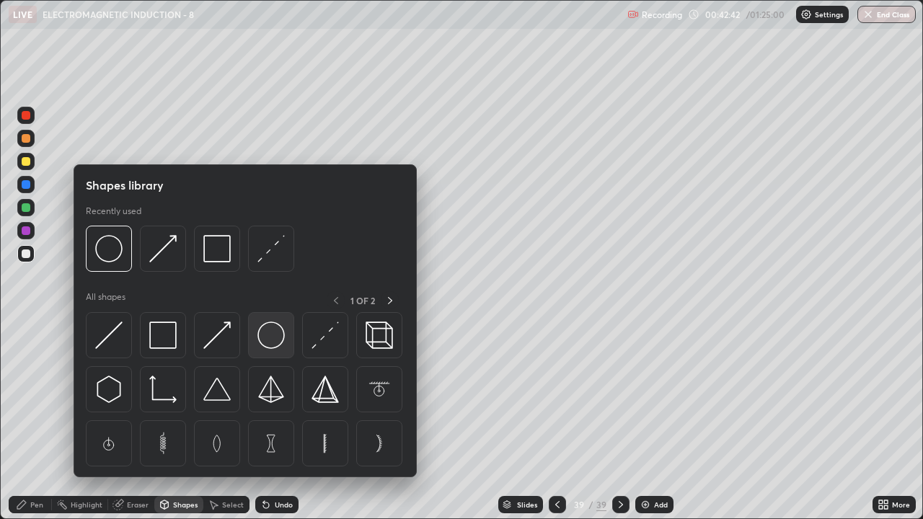
click at [267, 342] on img at bounding box center [270, 335] width 27 height 27
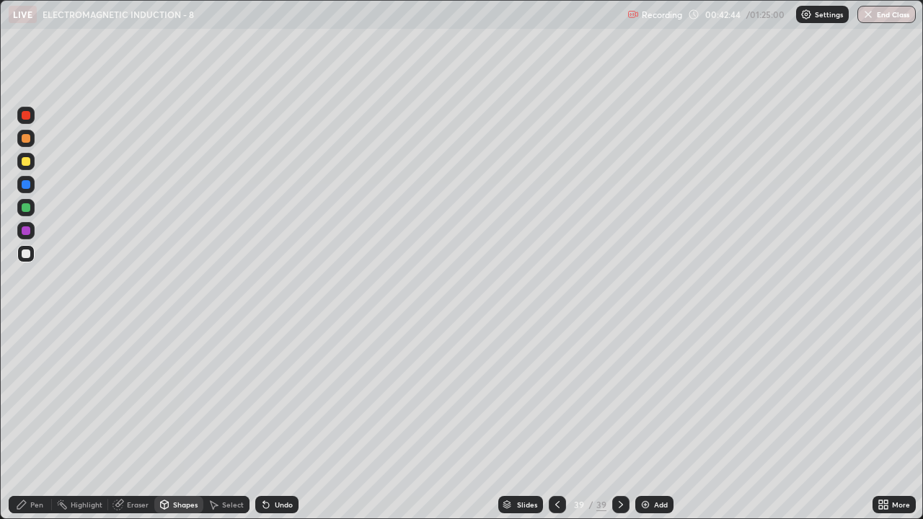
click at [32, 256] on div at bounding box center [25, 253] width 17 height 17
click at [236, 421] on div "Select" at bounding box center [233, 504] width 22 height 7
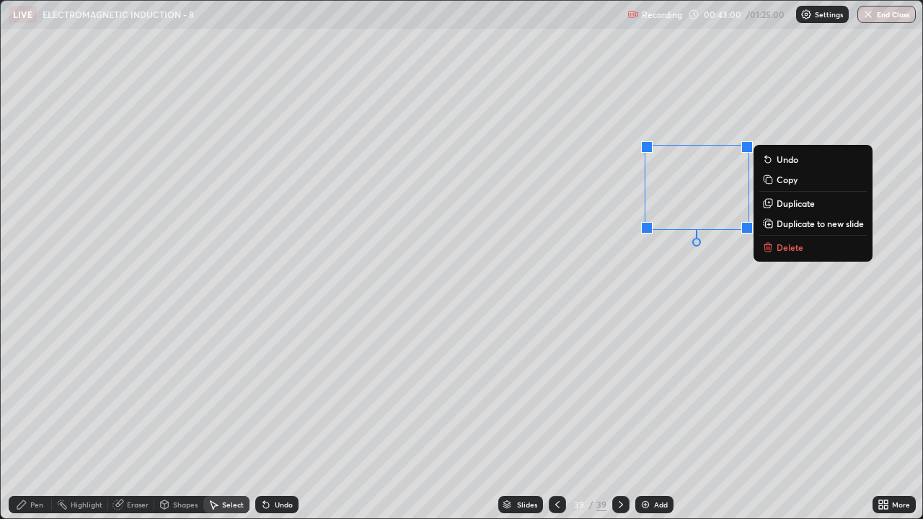
click at [31, 421] on div "Pen" at bounding box center [36, 504] width 13 height 7
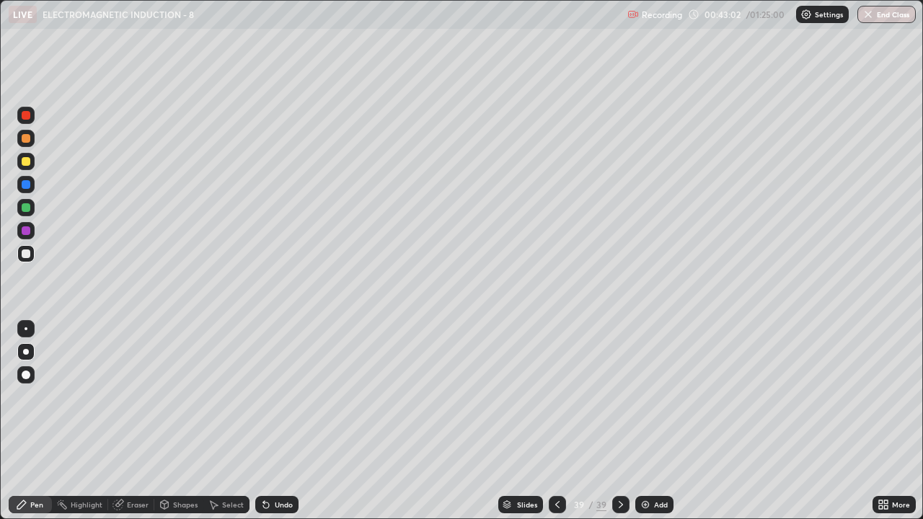
click at [33, 254] on div at bounding box center [25, 253] width 17 height 17
click at [32, 161] on div at bounding box center [25, 161] width 17 height 17
click at [32, 252] on div at bounding box center [25, 253] width 17 height 17
click at [643, 421] on img at bounding box center [645, 505] width 12 height 12
click at [662, 421] on div "Add" at bounding box center [661, 504] width 14 height 7
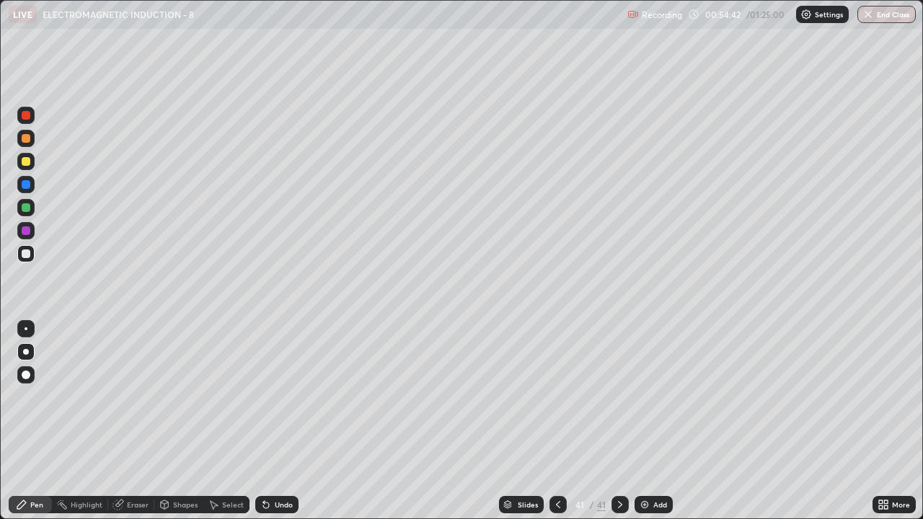
click at [32, 162] on div at bounding box center [25, 161] width 17 height 17
click at [29, 253] on div at bounding box center [26, 253] width 9 height 9
click at [281, 421] on div "Undo" at bounding box center [284, 504] width 18 height 7
click at [278, 421] on div "Undo" at bounding box center [284, 504] width 18 height 7
click at [26, 206] on div at bounding box center [26, 207] width 9 height 9
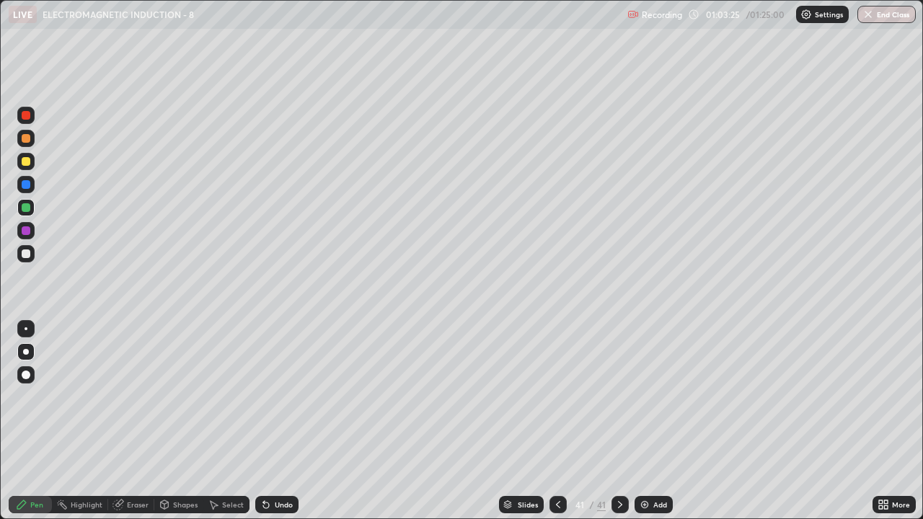
click at [644, 421] on img at bounding box center [645, 505] width 12 height 12
click at [279, 421] on div "Undo" at bounding box center [276, 504] width 43 height 17
click at [31, 169] on div at bounding box center [25, 161] width 17 height 17
click at [275, 421] on div "Undo" at bounding box center [284, 504] width 18 height 7
click at [271, 421] on div "Undo" at bounding box center [276, 504] width 43 height 17
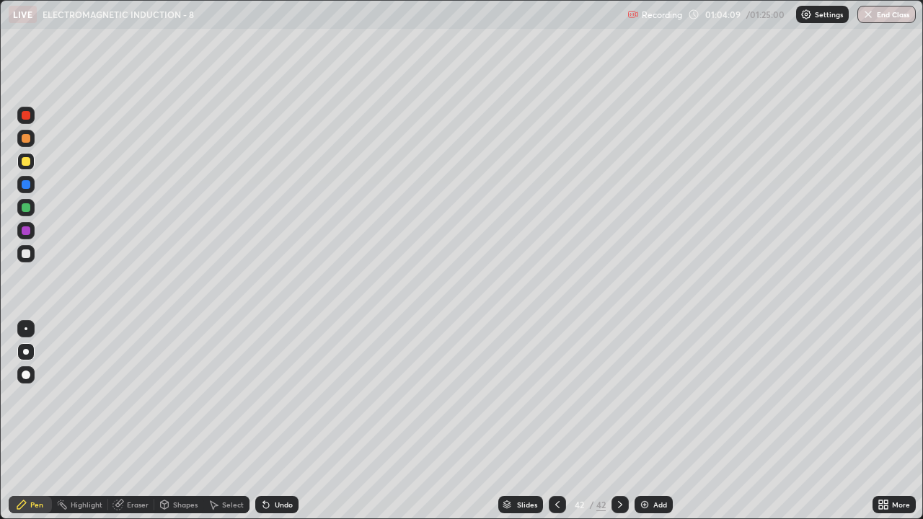
click at [271, 421] on div "Undo" at bounding box center [276, 504] width 43 height 17
click at [275, 421] on div "Undo" at bounding box center [284, 504] width 18 height 7
click at [26, 164] on div at bounding box center [26, 161] width 9 height 9
click at [26, 352] on div at bounding box center [26, 352] width 6 height 6
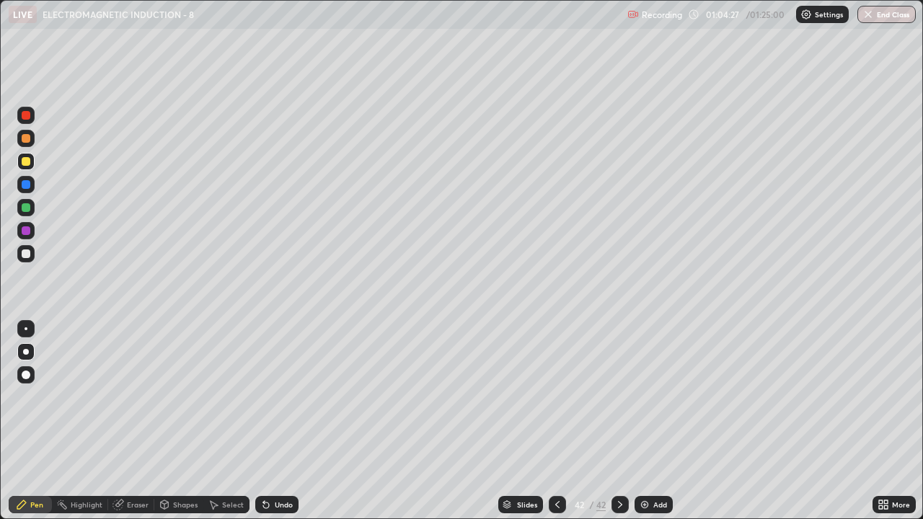
click at [30, 254] on div at bounding box center [26, 253] width 9 height 9
click at [279, 421] on div "Undo" at bounding box center [284, 504] width 18 height 7
click at [277, 421] on div "Undo" at bounding box center [284, 504] width 18 height 7
click at [276, 421] on div "Undo" at bounding box center [284, 504] width 18 height 7
click at [277, 421] on div "Undo" at bounding box center [284, 504] width 18 height 7
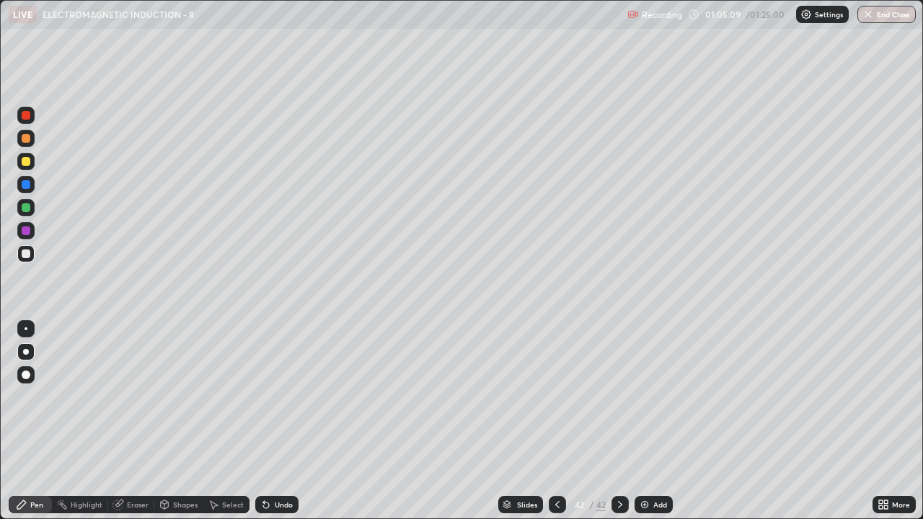
click at [647, 421] on img at bounding box center [645, 505] width 12 height 12
click at [25, 161] on div at bounding box center [26, 161] width 9 height 9
click at [27, 254] on div at bounding box center [26, 253] width 9 height 9
click at [447, 421] on div "Slides 43 / 43 Add" at bounding box center [585, 504] width 574 height 29
click at [459, 421] on div "Slides 43 / 43 Add" at bounding box center [585, 504] width 574 height 29
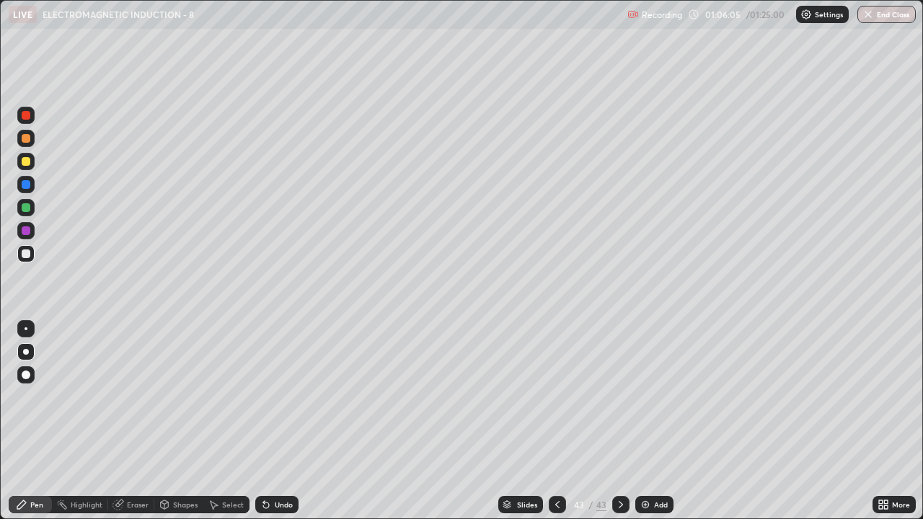
click at [26, 164] on div at bounding box center [26, 161] width 9 height 9
click at [187, 421] on div "Shapes" at bounding box center [185, 504] width 25 height 7
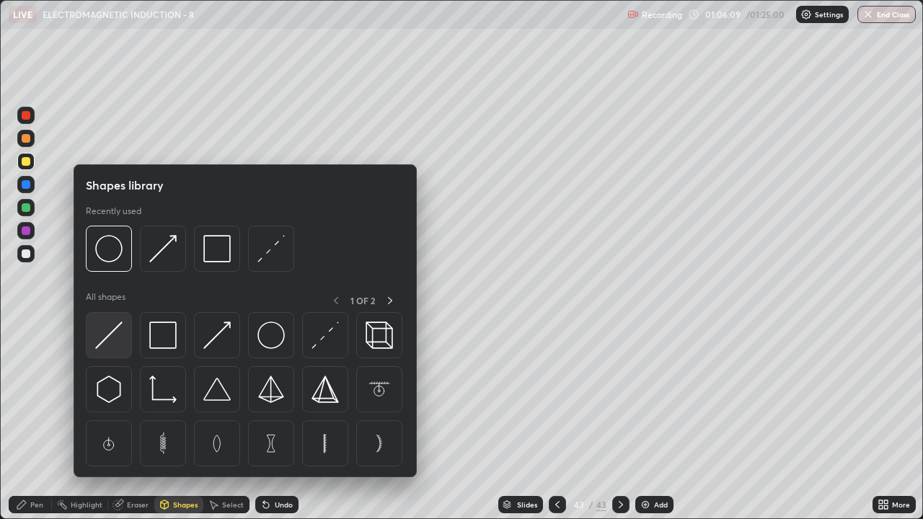
click at [123, 342] on img at bounding box center [108, 335] width 27 height 27
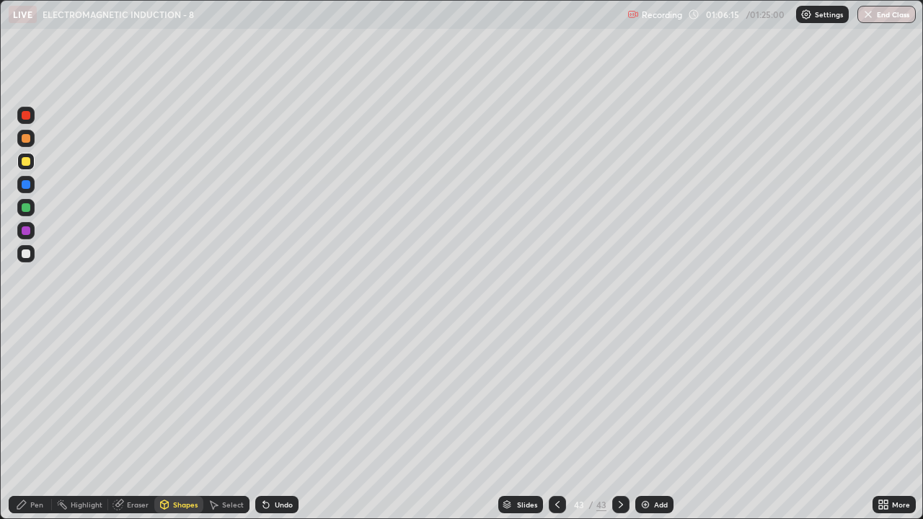
click at [230, 421] on div "Select" at bounding box center [233, 504] width 22 height 7
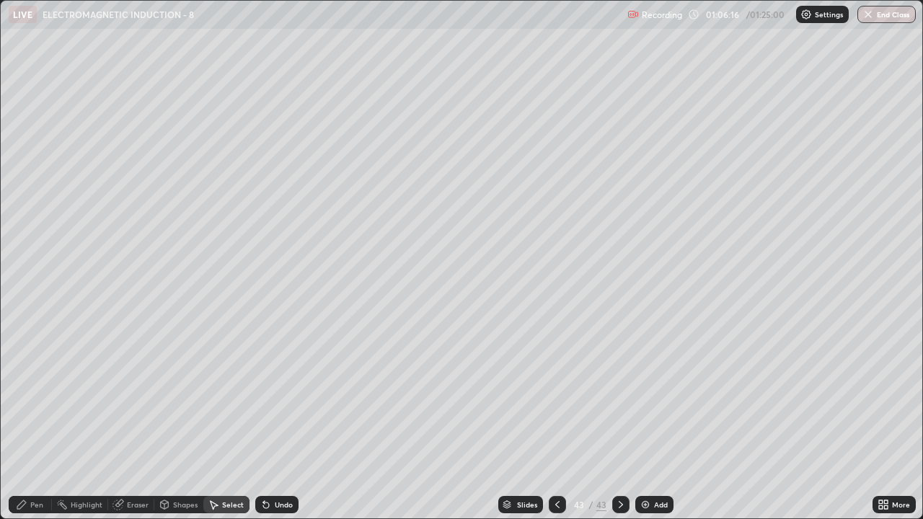
click at [497, 65] on div "0 ° Undo Copy Duplicate Duplicate to new slide Delete" at bounding box center [461, 260] width 921 height 518
click at [500, 63] on div "0 ° Undo Copy Duplicate Duplicate to new slide Delete" at bounding box center [461, 260] width 921 height 518
click at [494, 186] on div "0 ° Undo Copy Duplicate Duplicate to new slide Delete" at bounding box center [461, 260] width 921 height 518
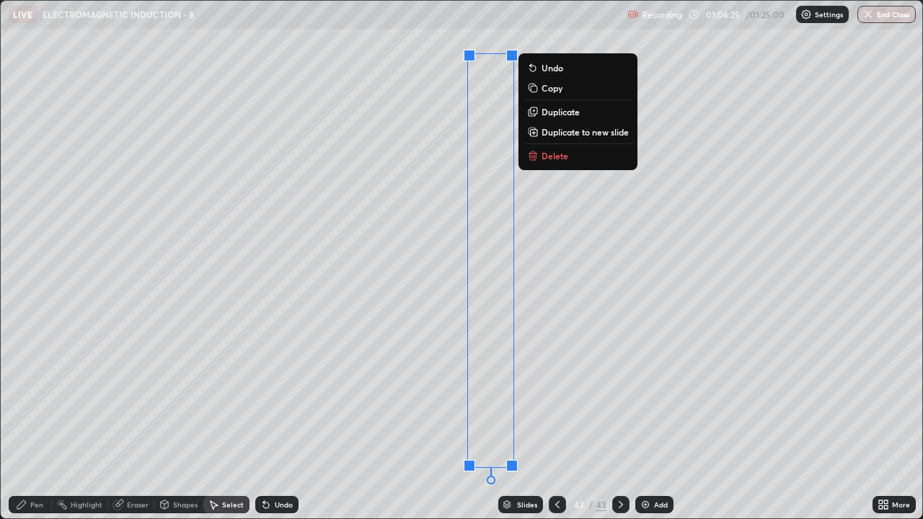
click at [510, 40] on div "0 ° Undo Copy Duplicate Duplicate to new slide Delete" at bounding box center [461, 260] width 921 height 518
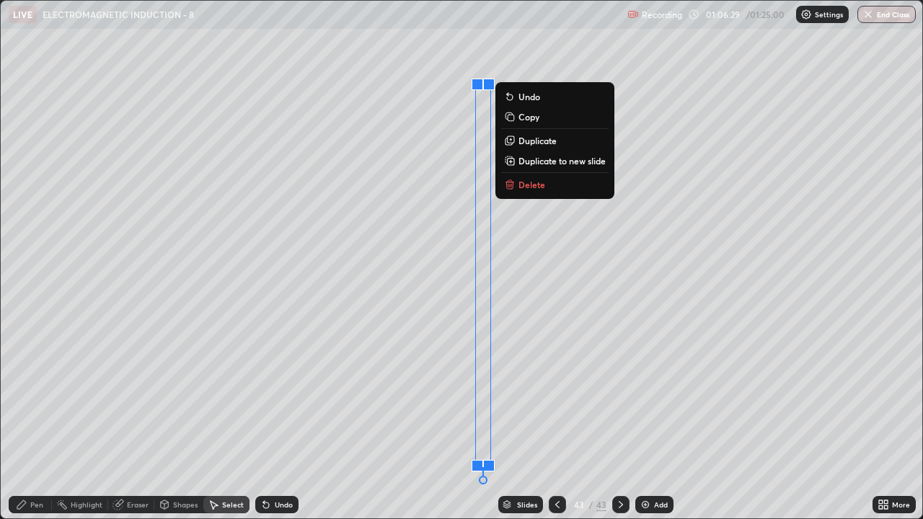
click at [336, 421] on div "0 ° Undo Copy Duplicate Duplicate to new slide Delete" at bounding box center [461, 260] width 921 height 518
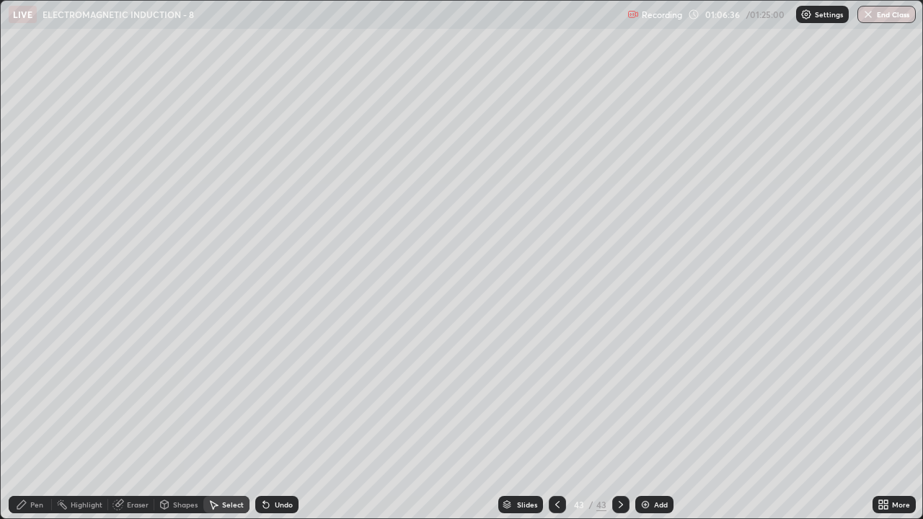
click at [489, 93] on div "0 ° Undo Copy Duplicate Duplicate to new slide Delete" at bounding box center [461, 260] width 921 height 518
click at [489, 104] on div "0 ° Undo Copy Duplicate Duplicate to new slide Delete" at bounding box center [461, 260] width 921 height 518
click at [489, 81] on div "0 ° Undo Copy Duplicate Duplicate to new slide Delete" at bounding box center [461, 260] width 921 height 518
click at [489, 84] on div "0 ° Undo Copy Duplicate Duplicate to new slide Delete" at bounding box center [461, 260] width 921 height 518
click at [482, 288] on div "0 ° Undo Copy Duplicate Duplicate to new slide Delete" at bounding box center [461, 260] width 921 height 518
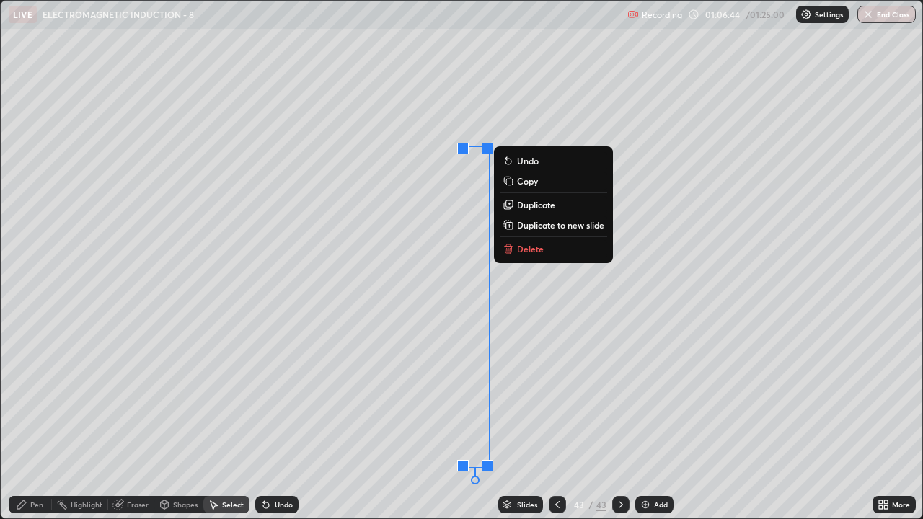
click at [84, 421] on div "Highlight" at bounding box center [87, 504] width 32 height 7
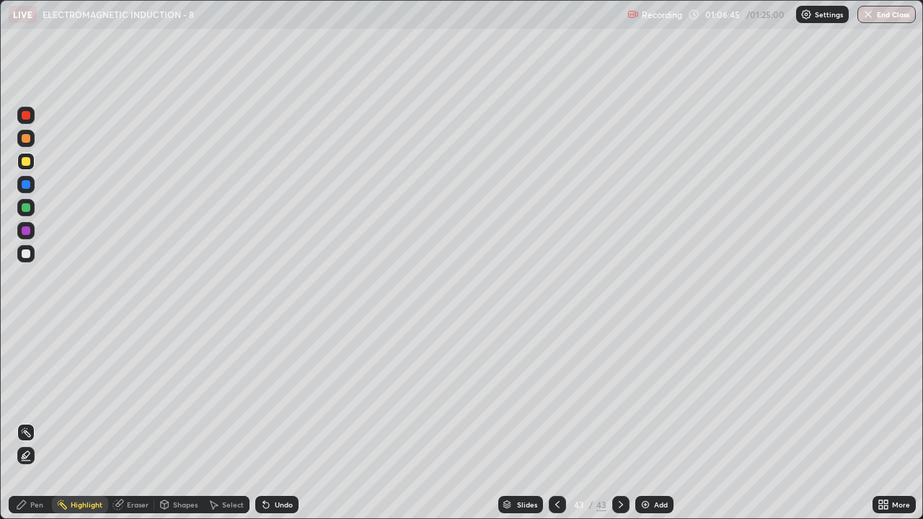
click at [37, 421] on div "Pen" at bounding box center [36, 504] width 13 height 7
click at [32, 254] on div at bounding box center [25, 253] width 17 height 17
click at [27, 161] on div at bounding box center [26, 161] width 9 height 9
click at [33, 256] on div at bounding box center [25, 253] width 17 height 17
click at [621, 421] on icon at bounding box center [621, 505] width 12 height 12
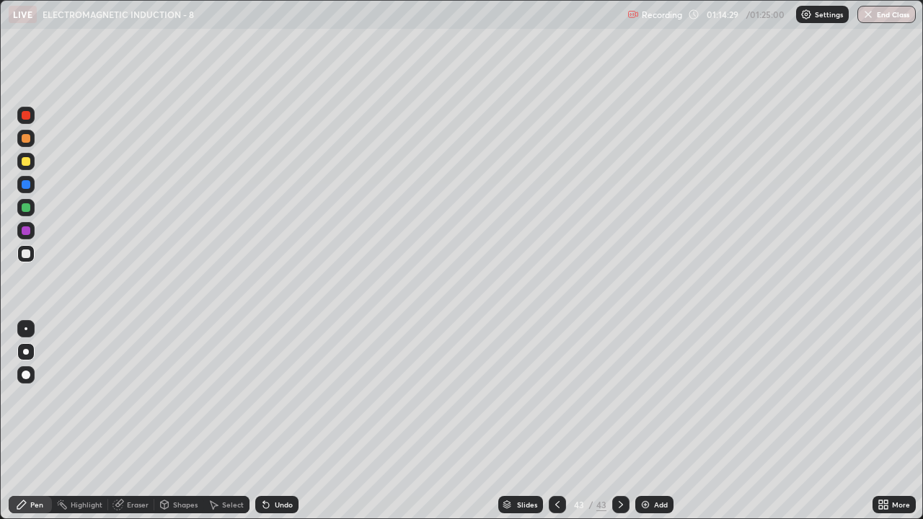
click at [648, 421] on img at bounding box center [645, 505] width 12 height 12
click at [27, 186] on div at bounding box center [26, 184] width 9 height 9
click at [28, 206] on div at bounding box center [26, 207] width 9 height 9
click at [288, 421] on div "Undo" at bounding box center [284, 504] width 18 height 7
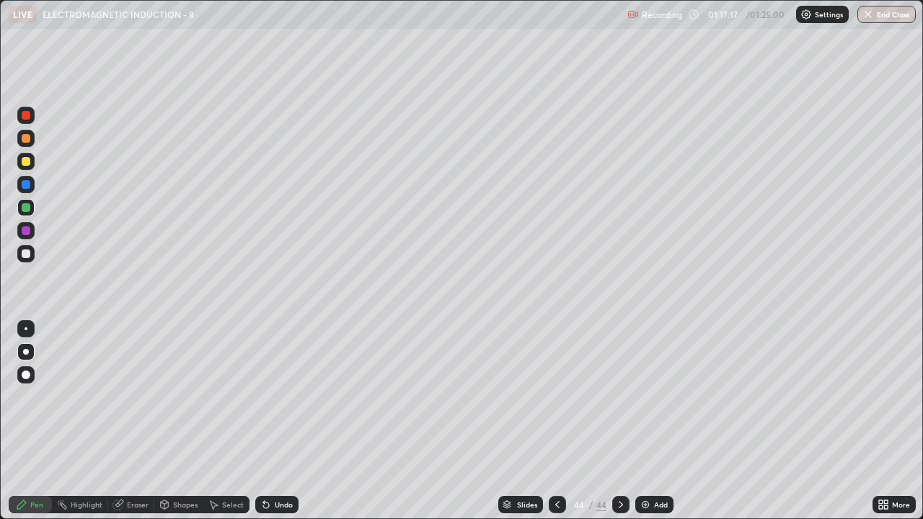
click at [281, 421] on div "Undo" at bounding box center [284, 504] width 18 height 7
click at [275, 421] on div "Undo" at bounding box center [284, 504] width 18 height 7
click at [279, 421] on div "Undo" at bounding box center [276, 504] width 43 height 17
click at [280, 421] on div "Undo" at bounding box center [284, 504] width 18 height 7
click at [281, 421] on div "Undo" at bounding box center [284, 504] width 18 height 7
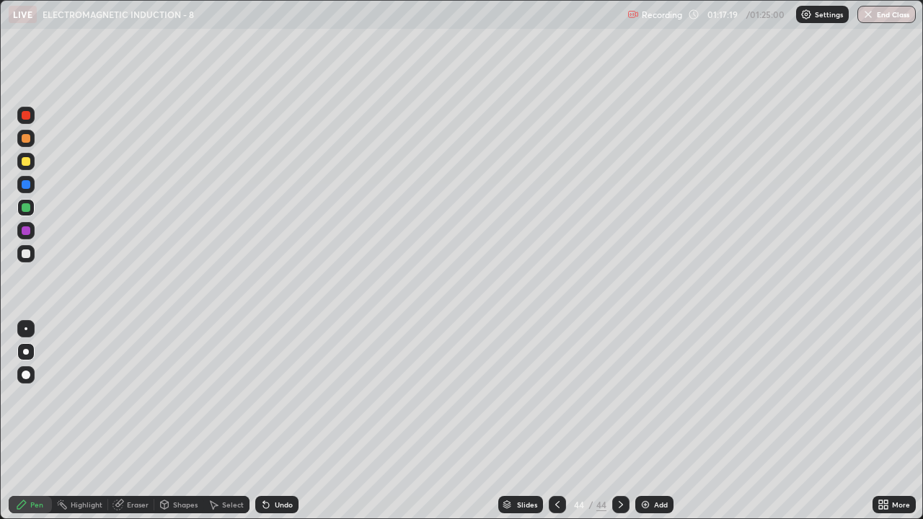
click at [288, 421] on div "Undo" at bounding box center [284, 504] width 18 height 7
click at [882, 16] on button "End Class" at bounding box center [886, 14] width 58 height 17
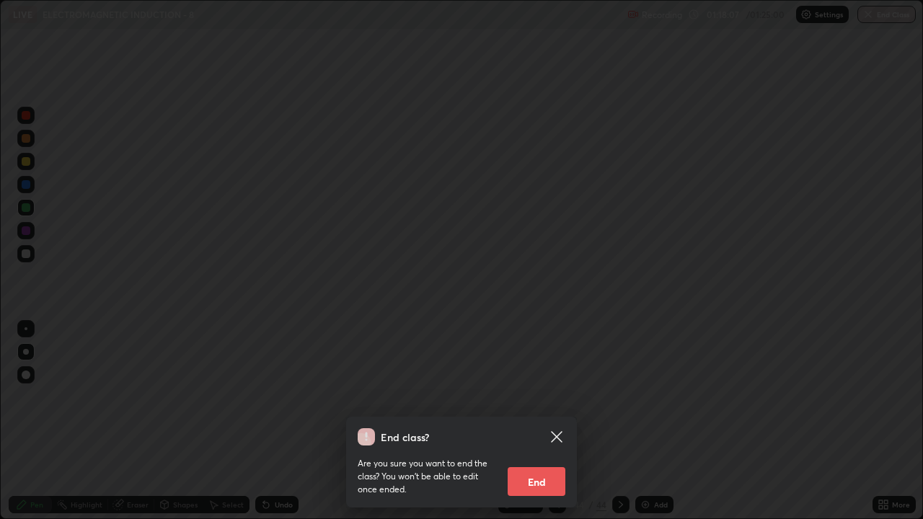
click at [541, 421] on button "End" at bounding box center [536, 481] width 58 height 29
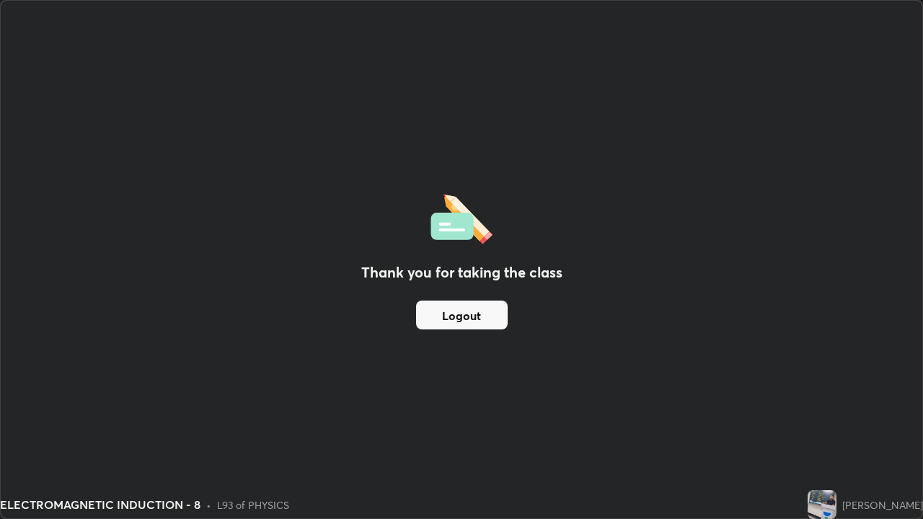
click at [496, 324] on button "Logout" at bounding box center [462, 315] width 92 height 29
